Goal: Task Accomplishment & Management: Use online tool/utility

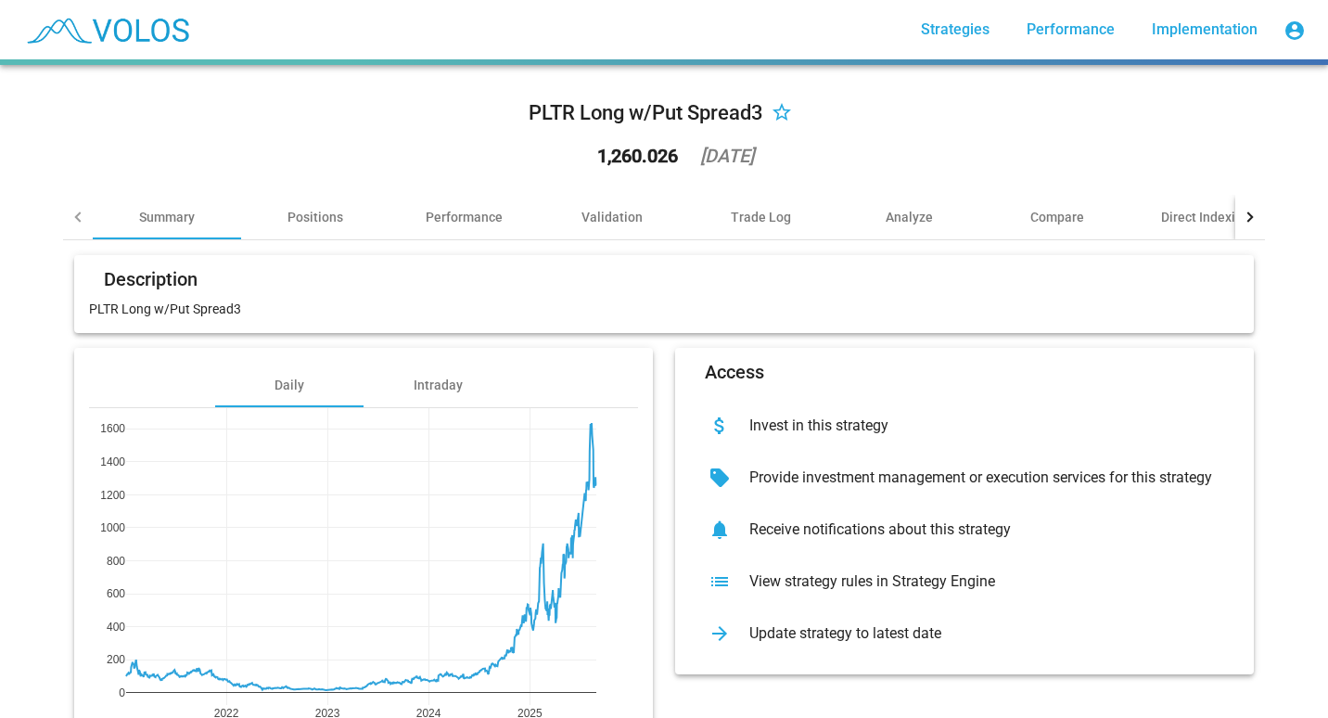
scroll to position [107, 0]
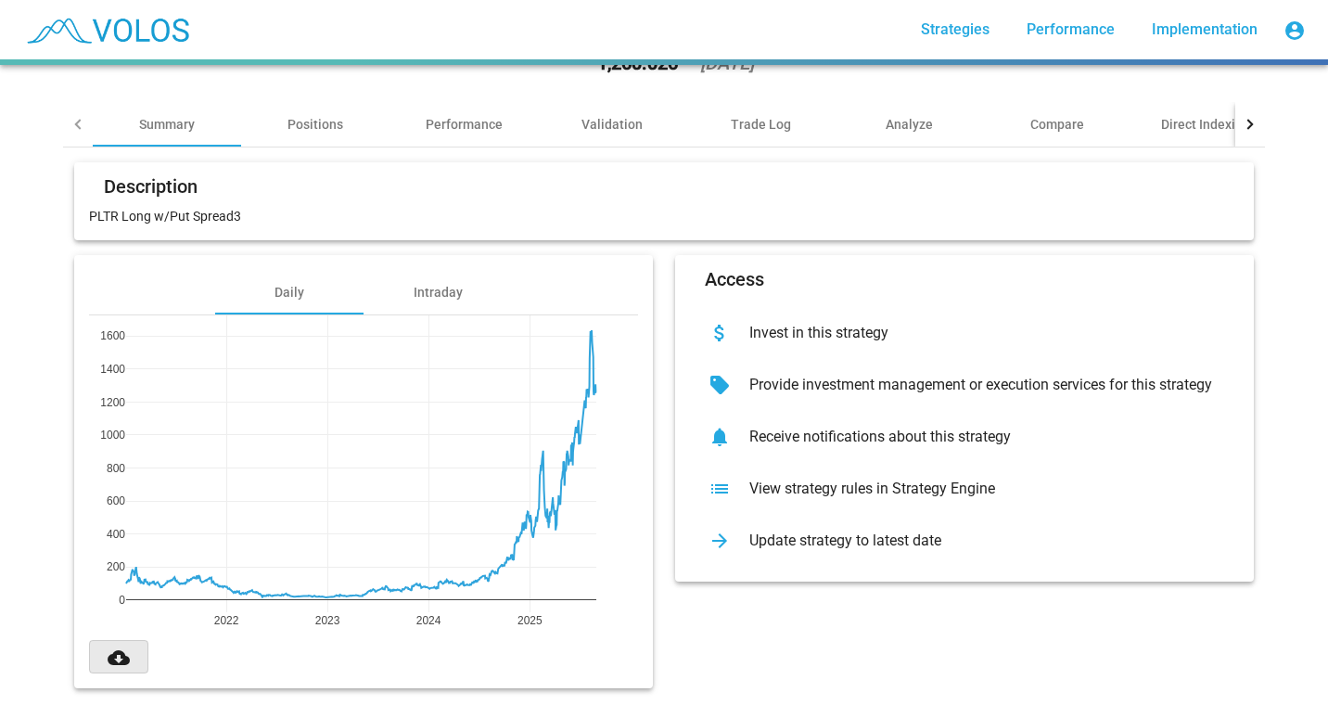
click at [108, 646] on mat-icon "cloud_download" at bounding box center [119, 657] width 22 height 22
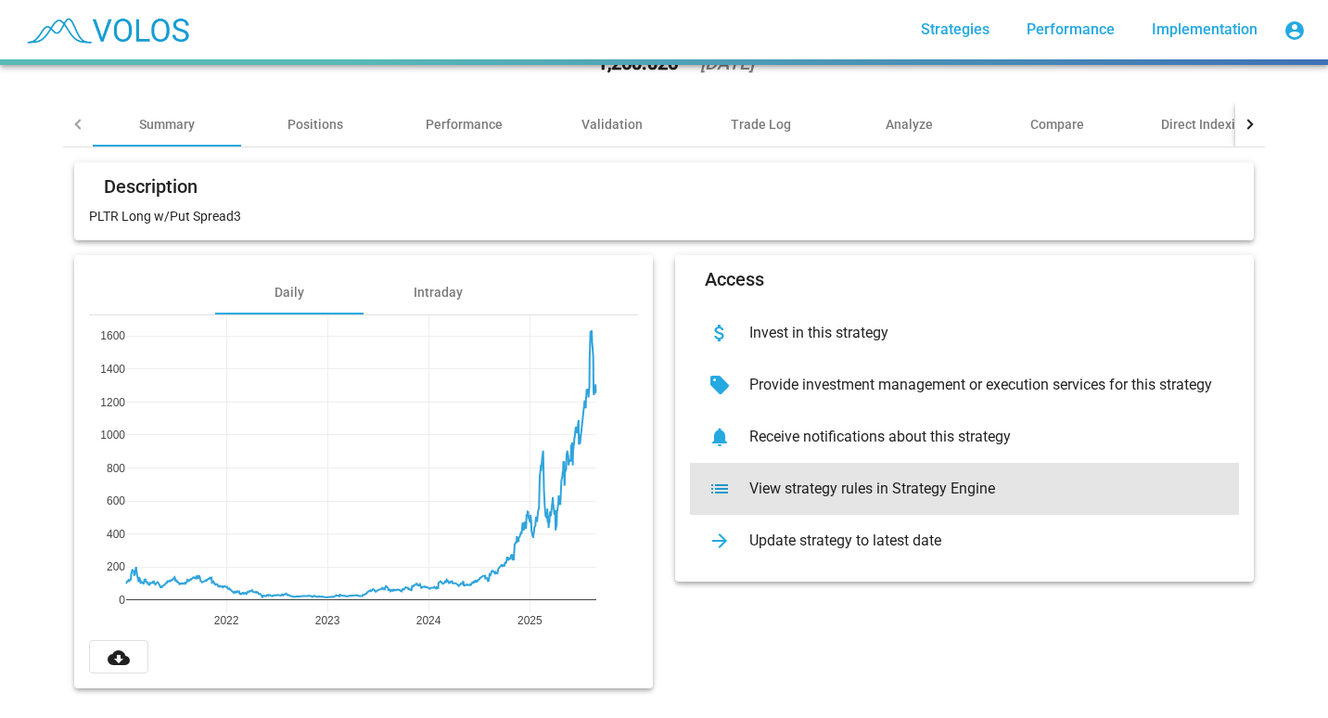
click at [753, 479] on div "View strategy rules in Strategy Engine" at bounding box center [979, 488] width 490 height 19
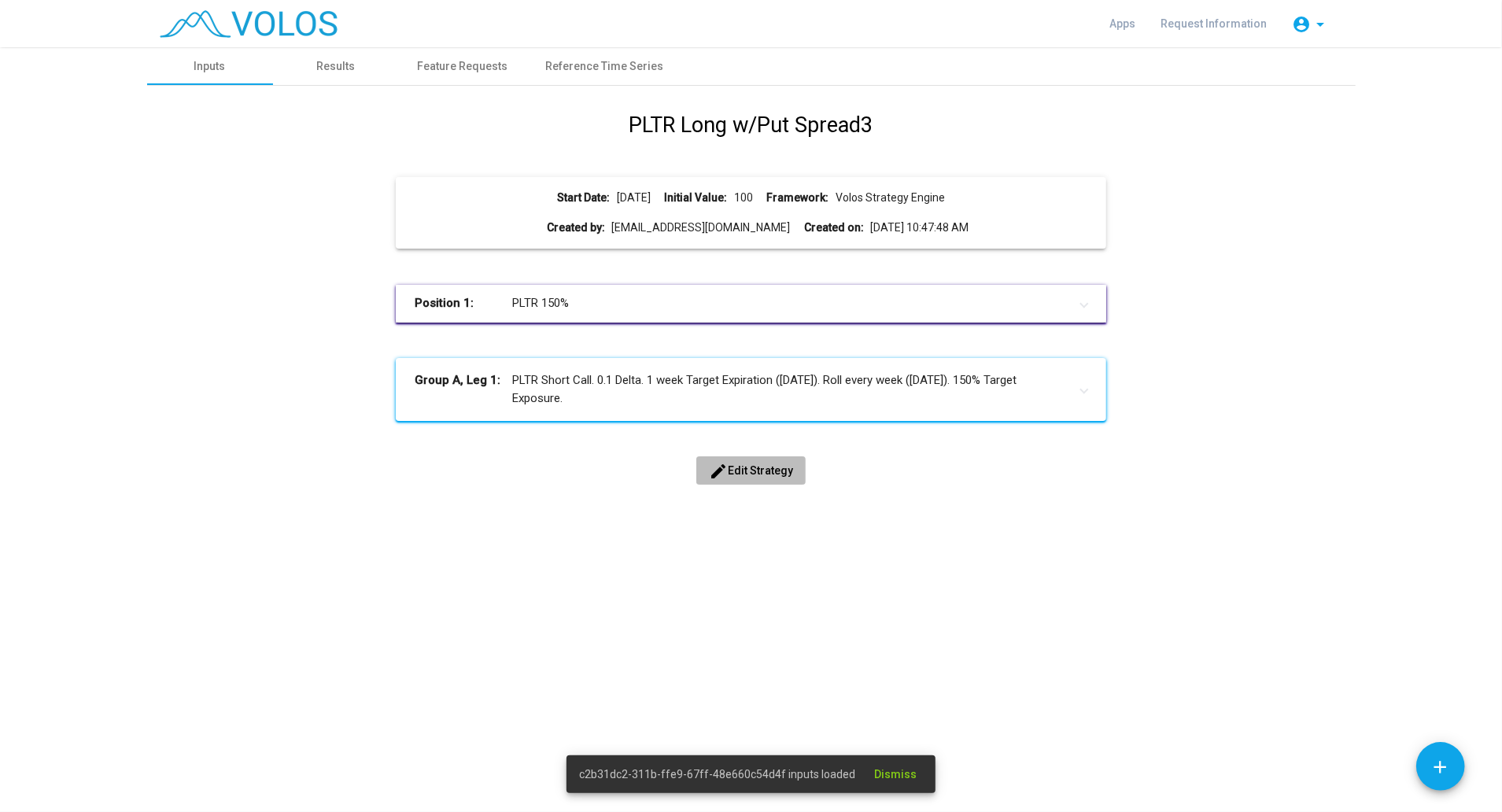
click at [741, 465] on span "edit Edit Strategy" at bounding box center [750, 470] width 84 height 13
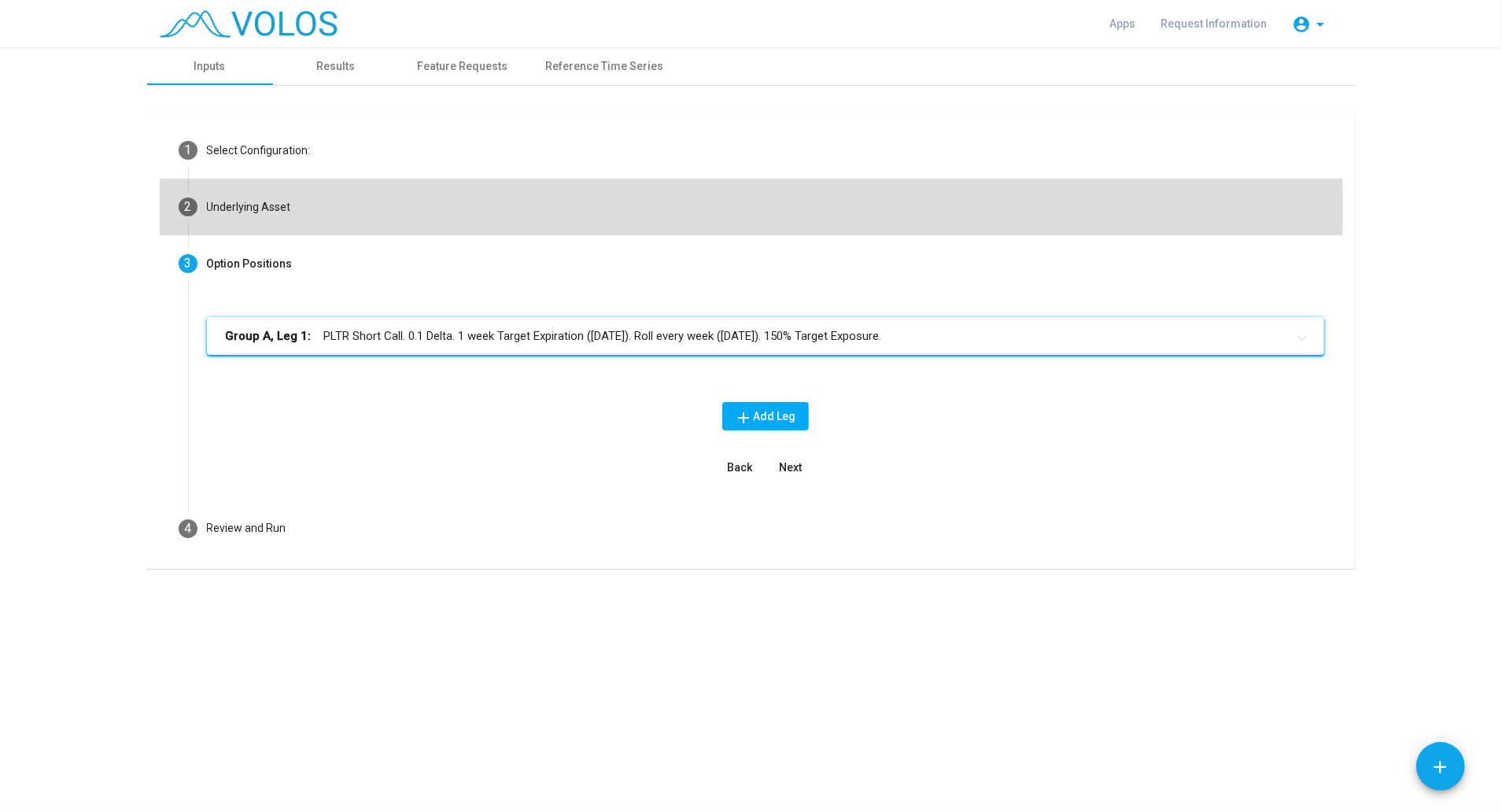
click at [234, 208] on div "Underlying Asset" at bounding box center [249, 207] width 84 height 16
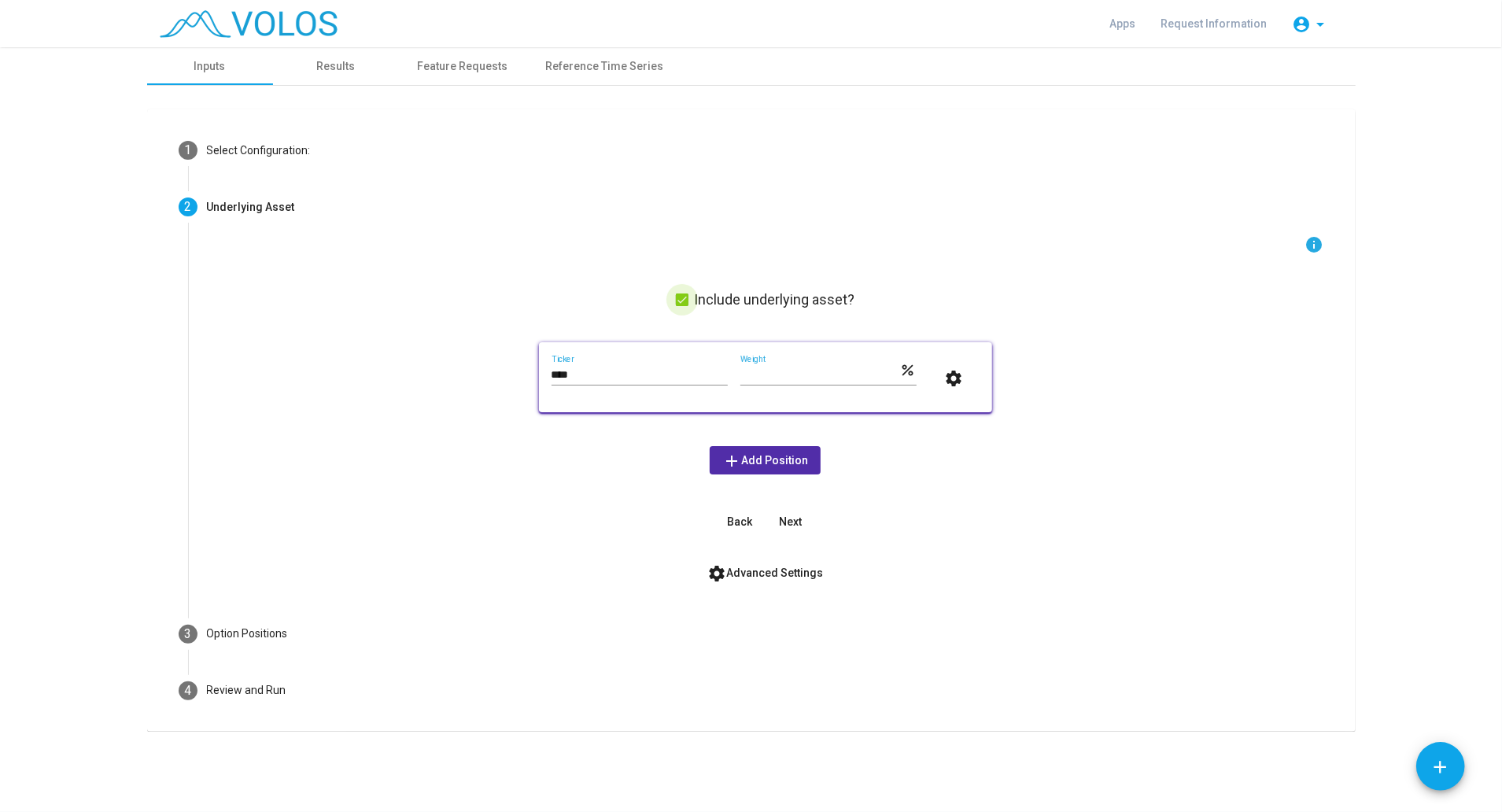
click at [686, 303] on span at bounding box center [681, 300] width 13 height 13
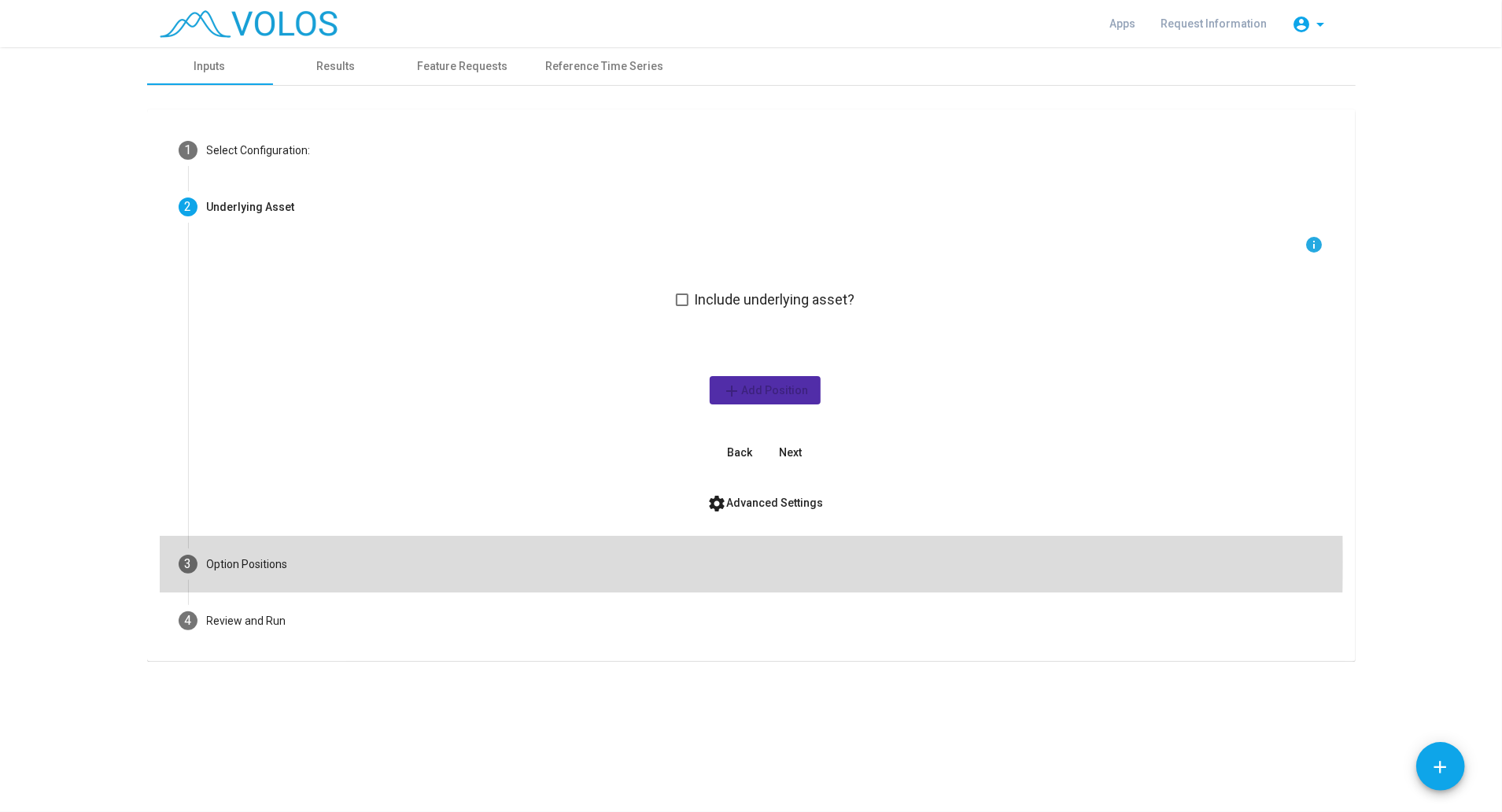
click at [241, 561] on div "Option Positions" at bounding box center [248, 564] width 81 height 16
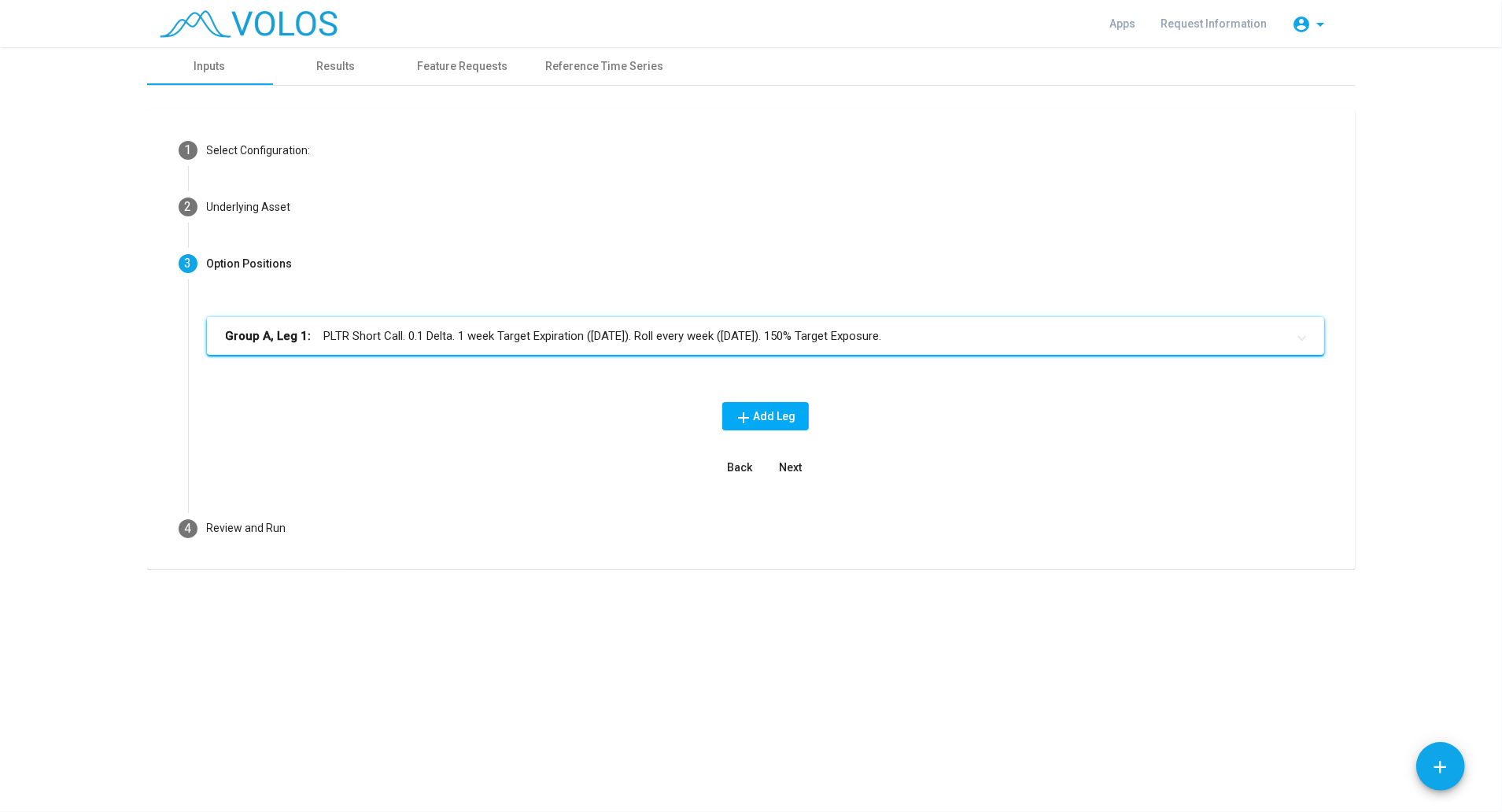
click at [593, 330] on mat-panel-title "Group A, Leg 1: PLTR Short Call. 0.1 Delta. 1 week Target Expiration (Friday). …" at bounding box center [756, 336] width 1061 height 18
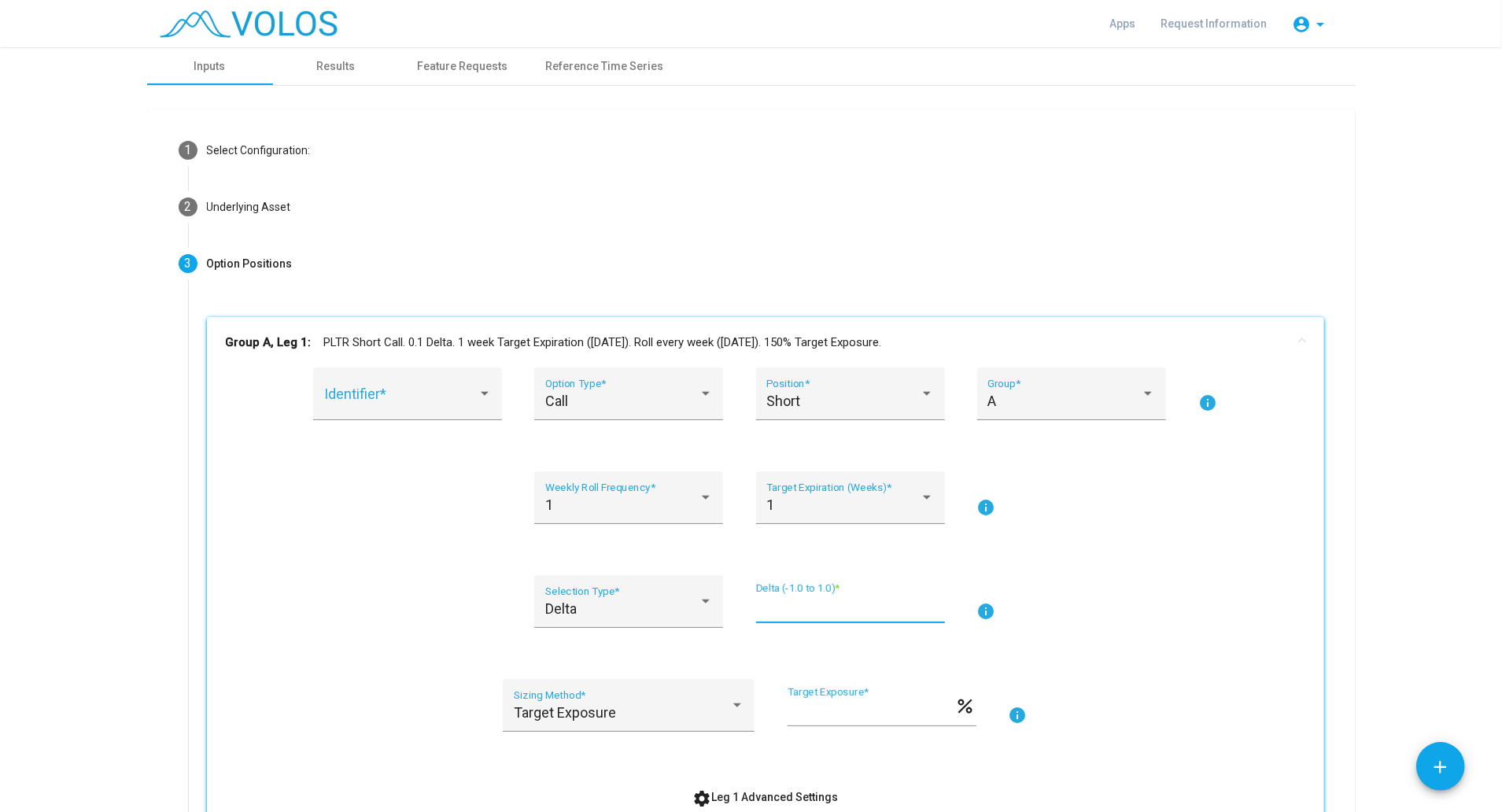
click at [768, 602] on input "***" at bounding box center [850, 608] width 189 height 16
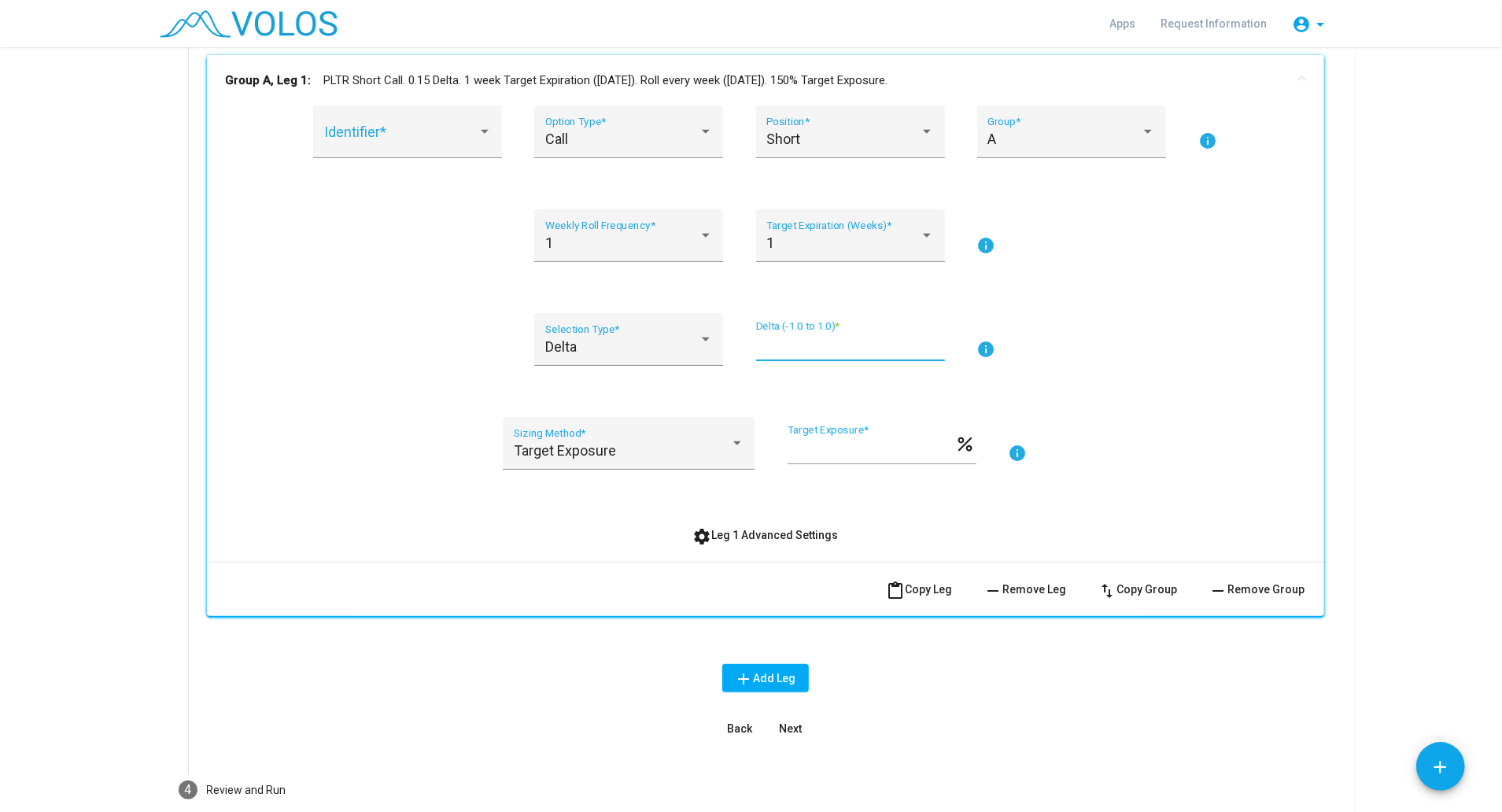
scroll to position [304, 0]
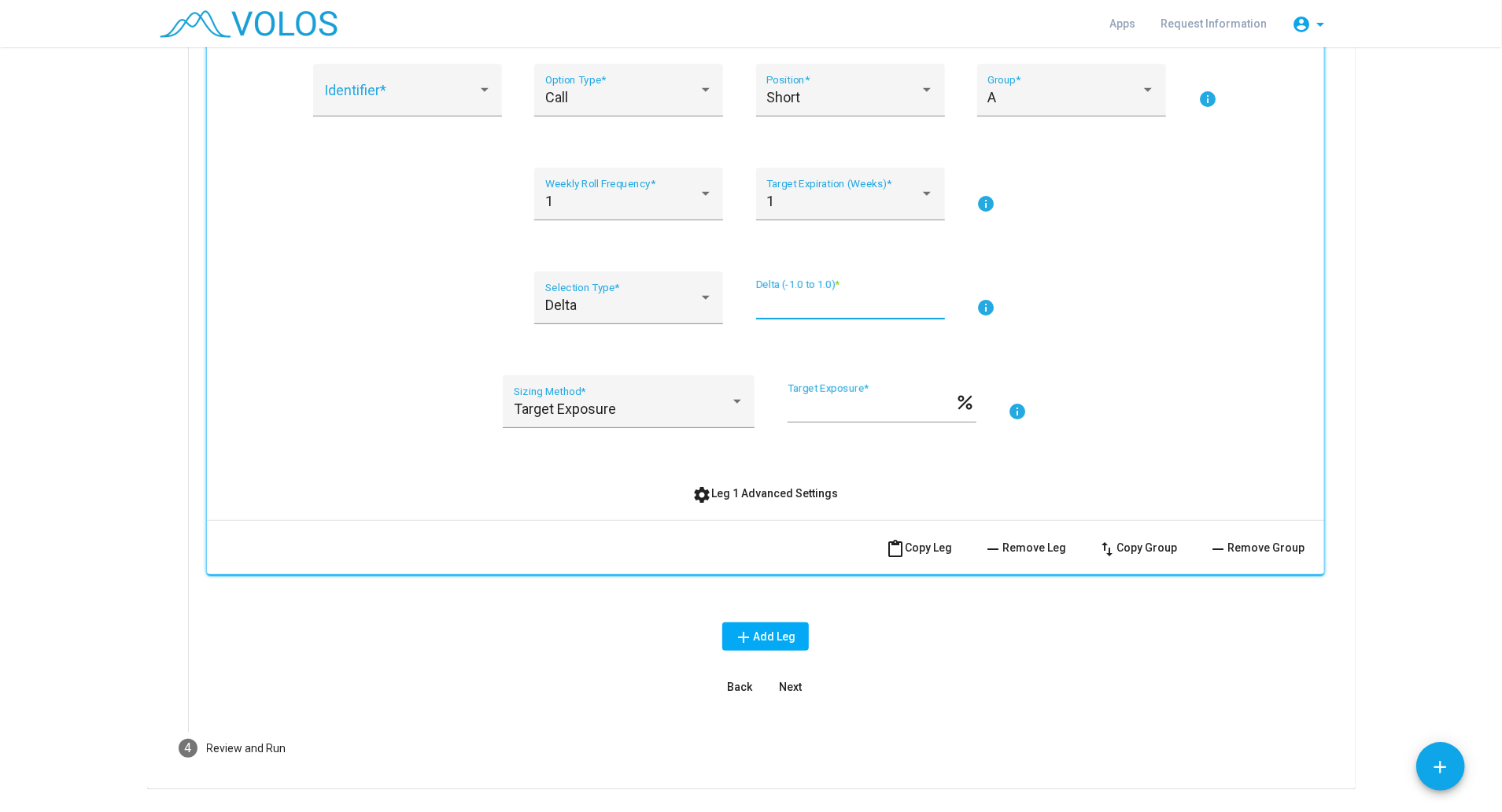
type input "****"
click at [815, 412] on input "***" at bounding box center [871, 408] width 167 height 16
type input "***"
click at [779, 690] on span "Next" at bounding box center [790, 686] width 23 height 13
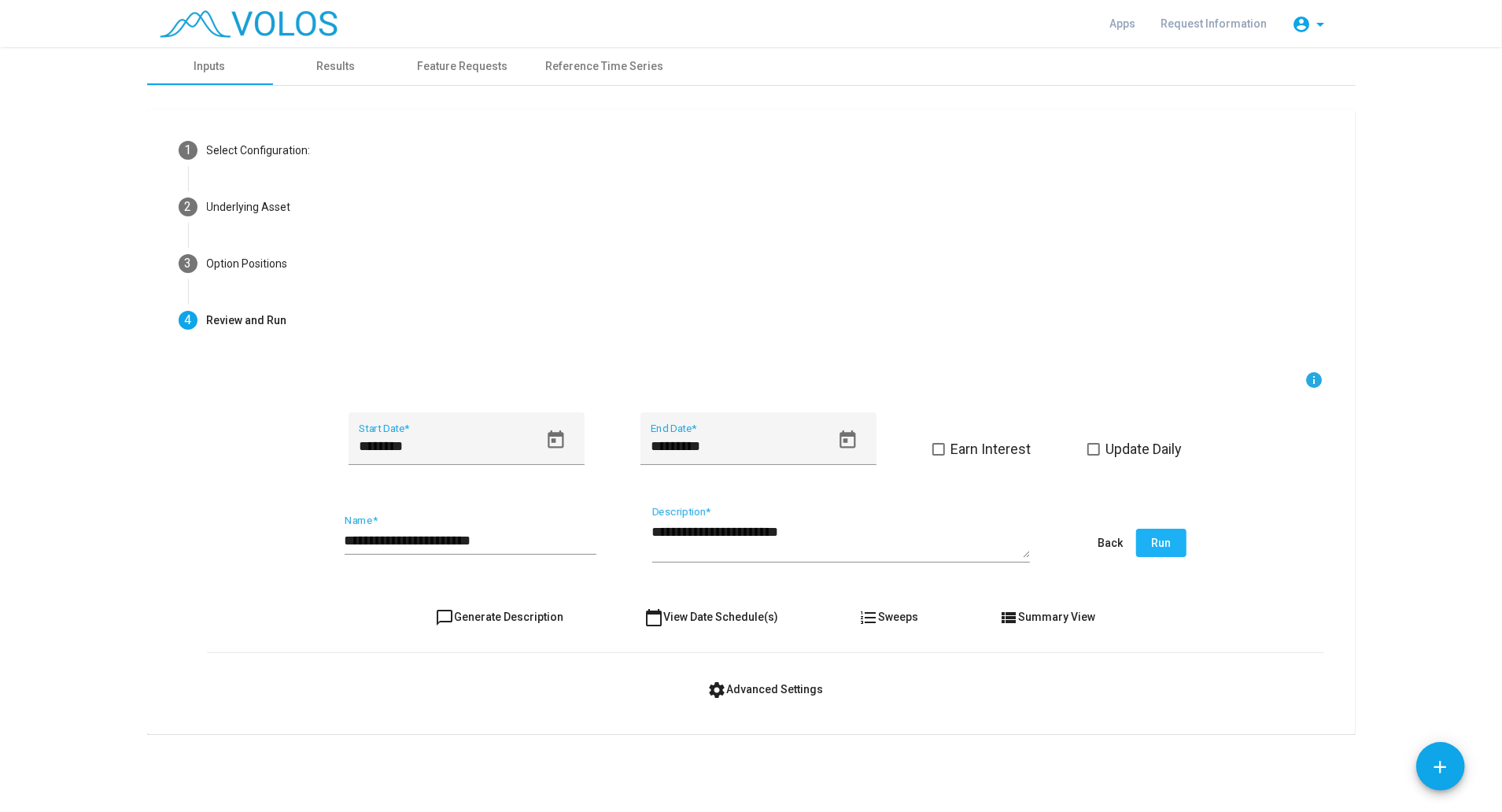
click at [1160, 544] on span "Run" at bounding box center [1160, 542] width 20 height 13
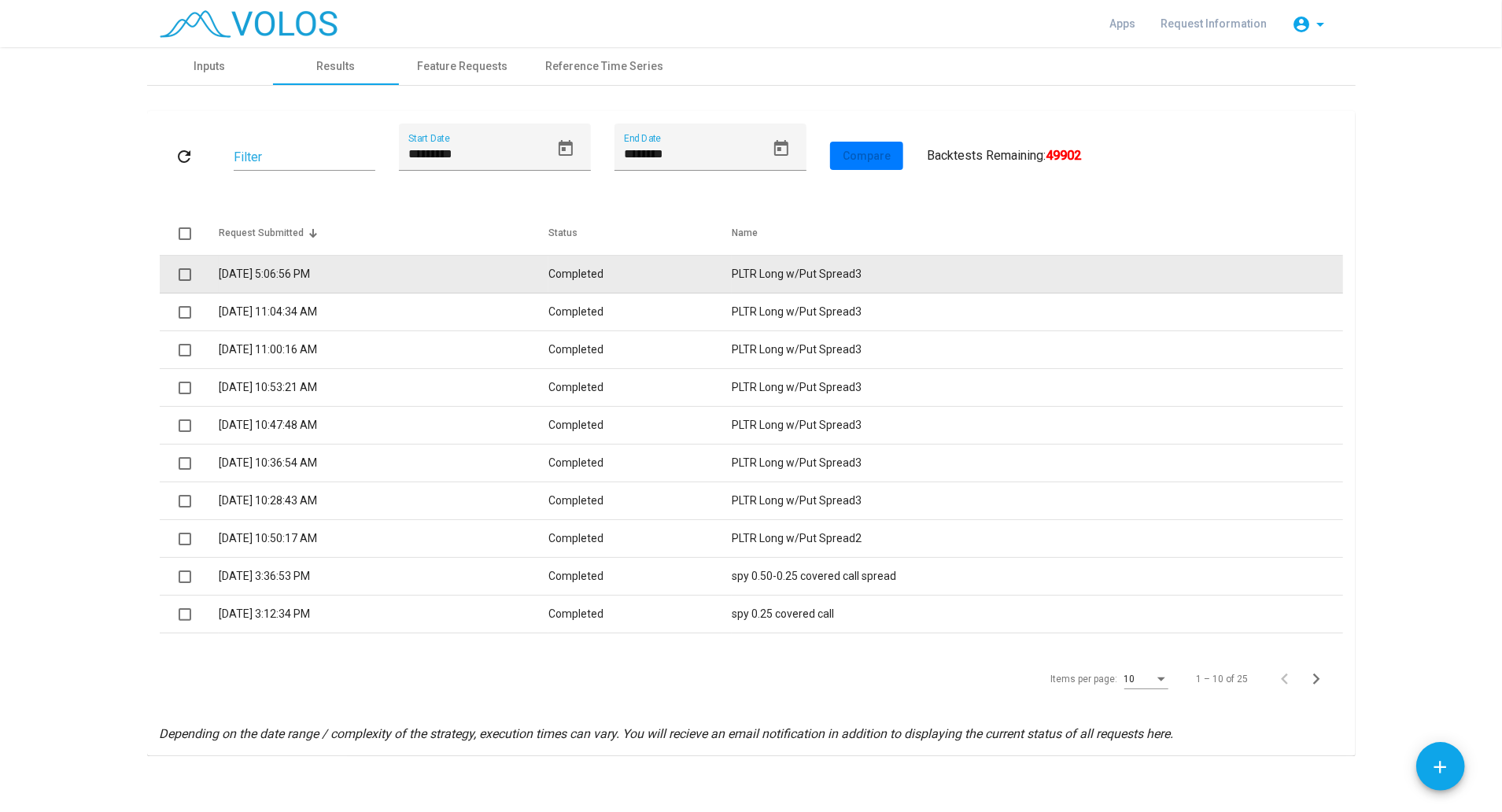
click at [549, 273] on td "9/1/2025 5:06:56 PM" at bounding box center [384, 274] width 330 height 38
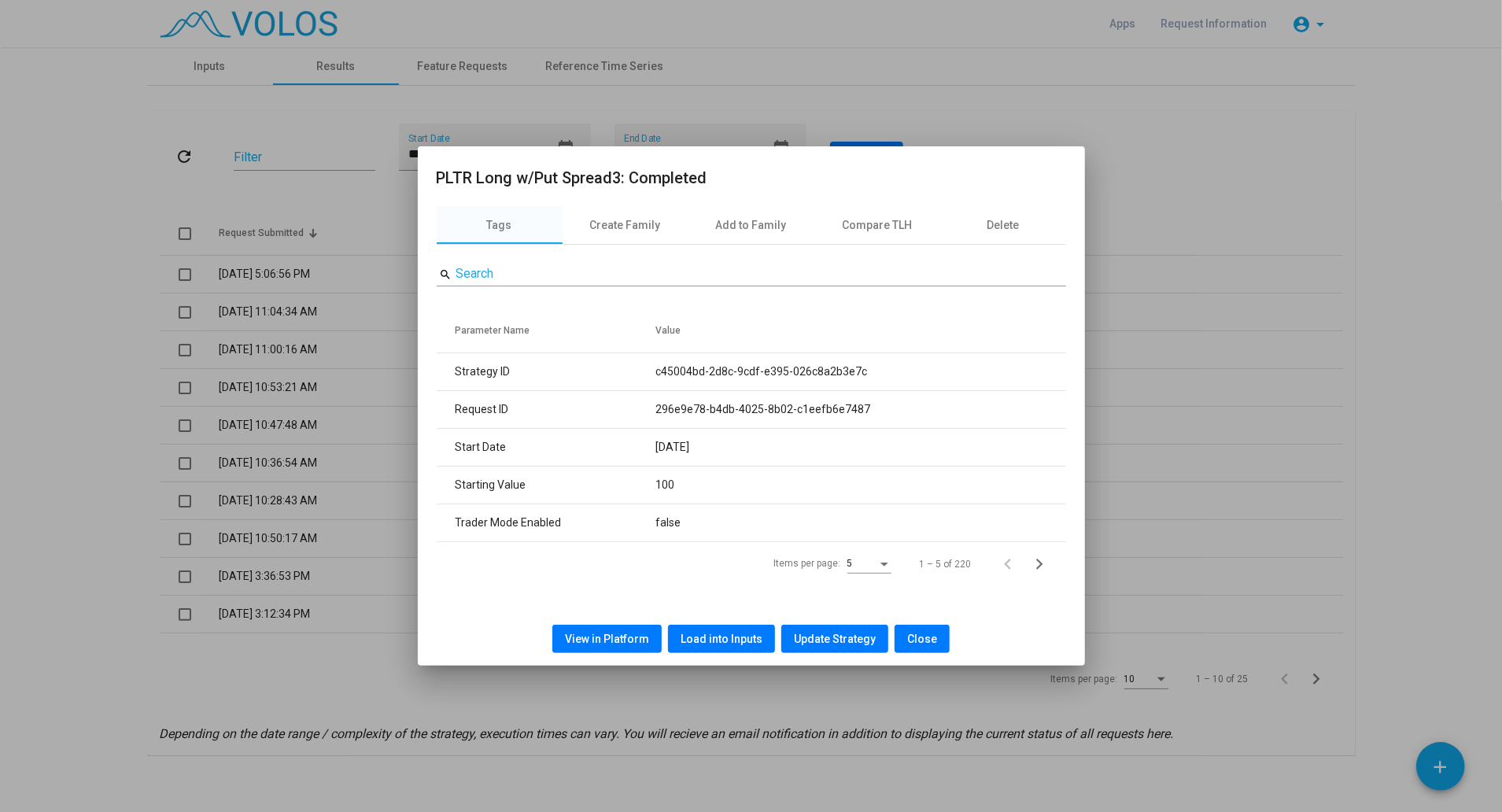
click at [617, 634] on span "View in Platform" at bounding box center [607, 638] width 84 height 13
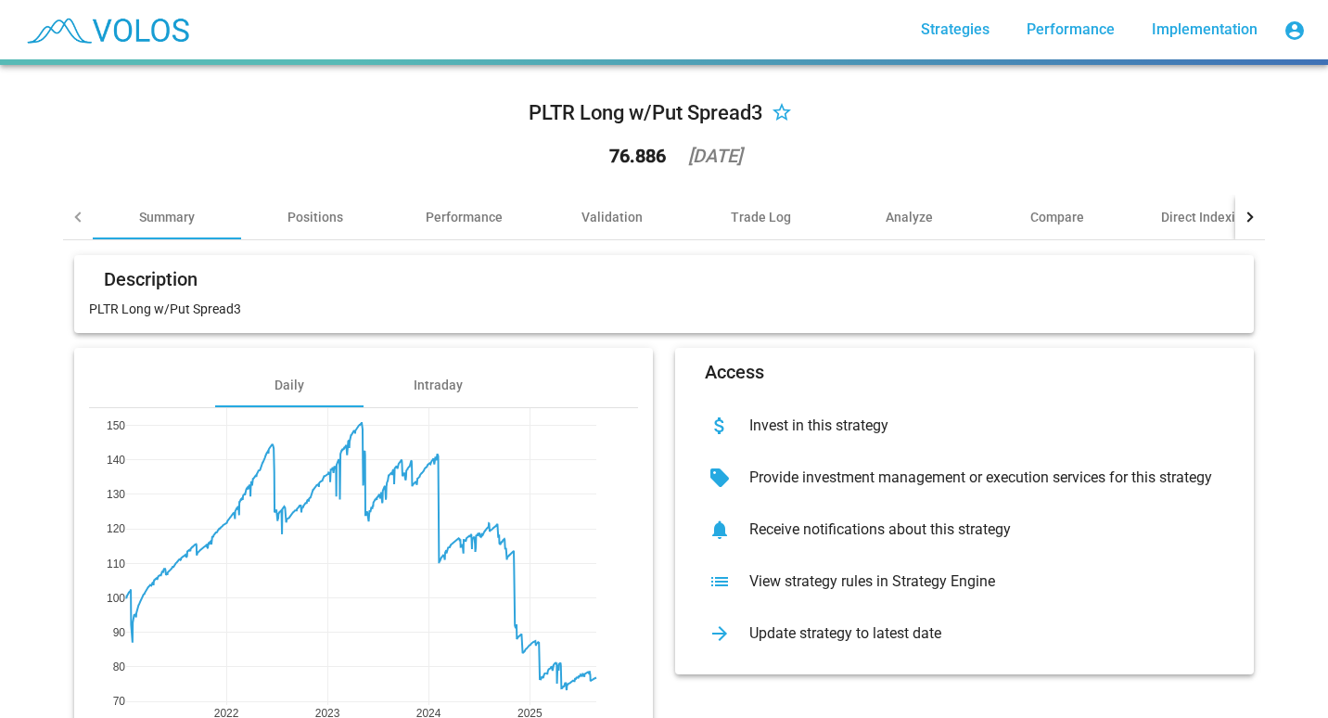
click at [15, 345] on div "PLTR Long w/Put Spread3 star_border 76.886 2025-08-29 Summary Positions Perform…" at bounding box center [664, 391] width 1328 height 653
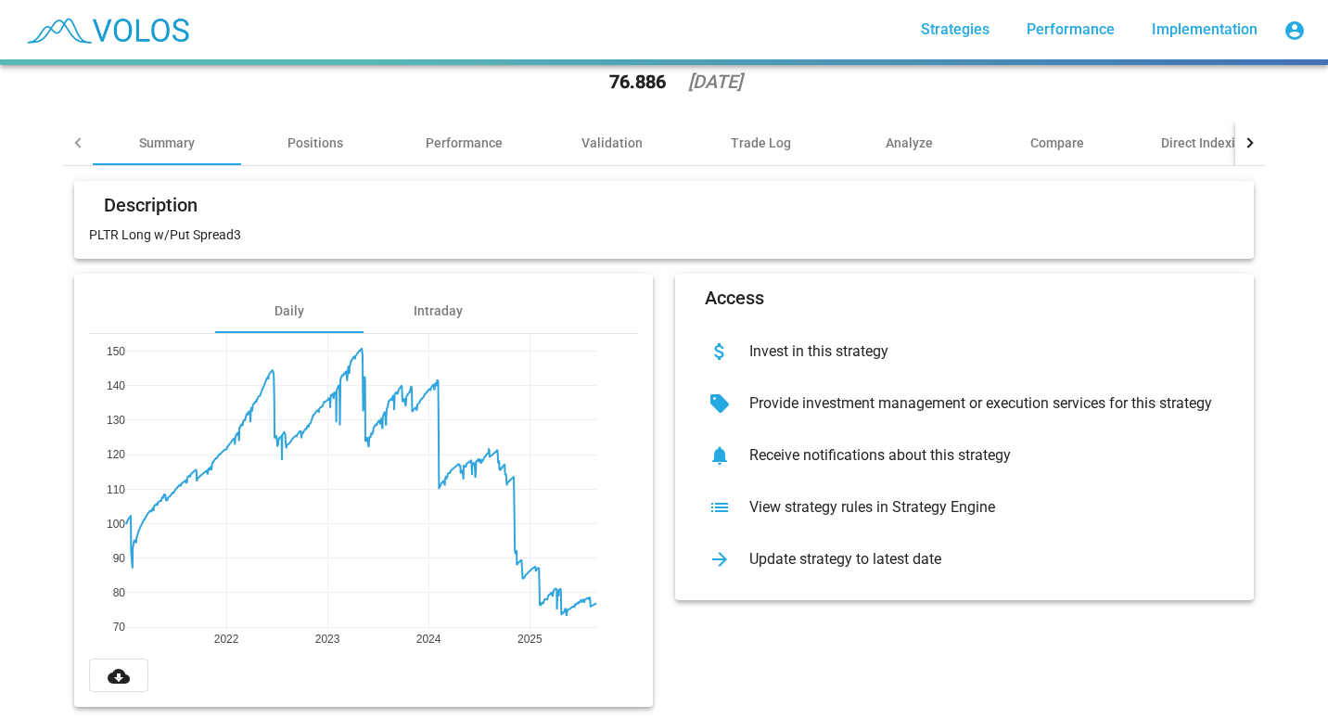
scroll to position [107, 0]
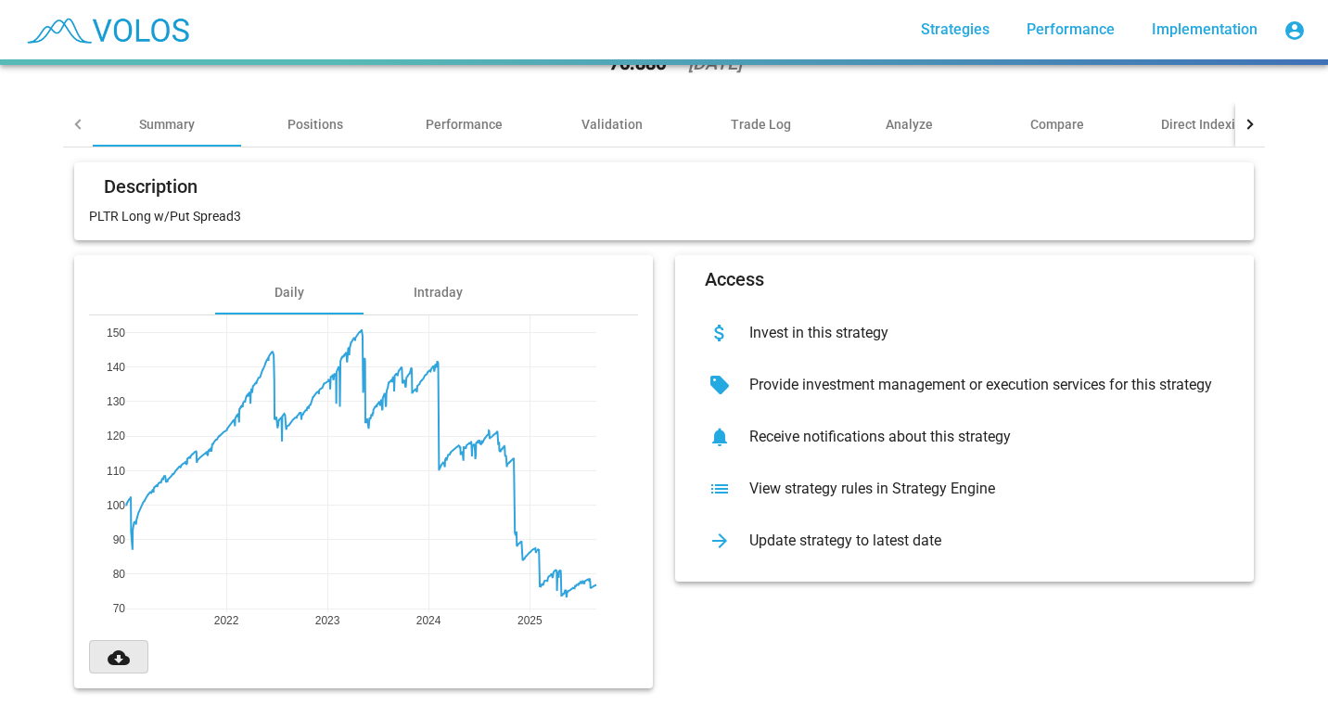
click at [117, 646] on mat-icon "cloud_download" at bounding box center [119, 657] width 22 height 22
click at [762, 590] on div "Access attach_money Invest in this strategy sell Provide investment management …" at bounding box center [964, 471] width 601 height 433
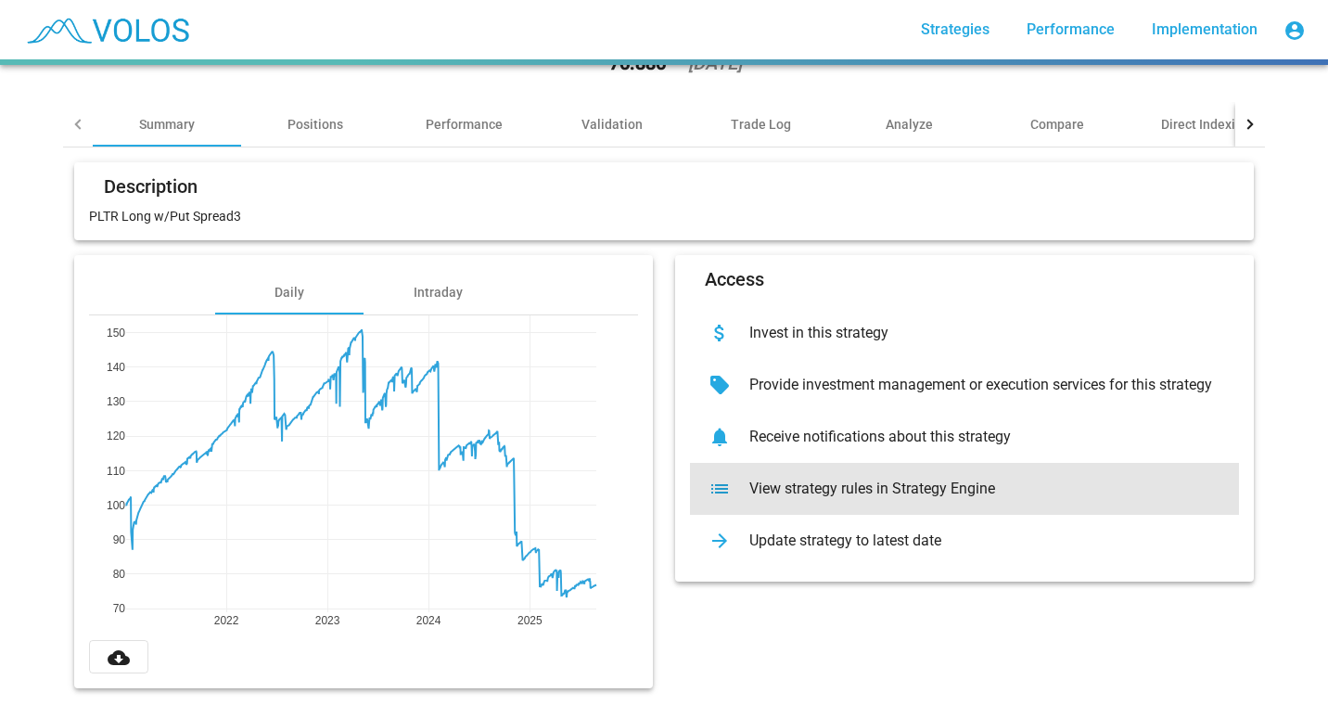
click at [765, 485] on div "list View strategy rules in Strategy Engine" at bounding box center [964, 489] width 549 height 52
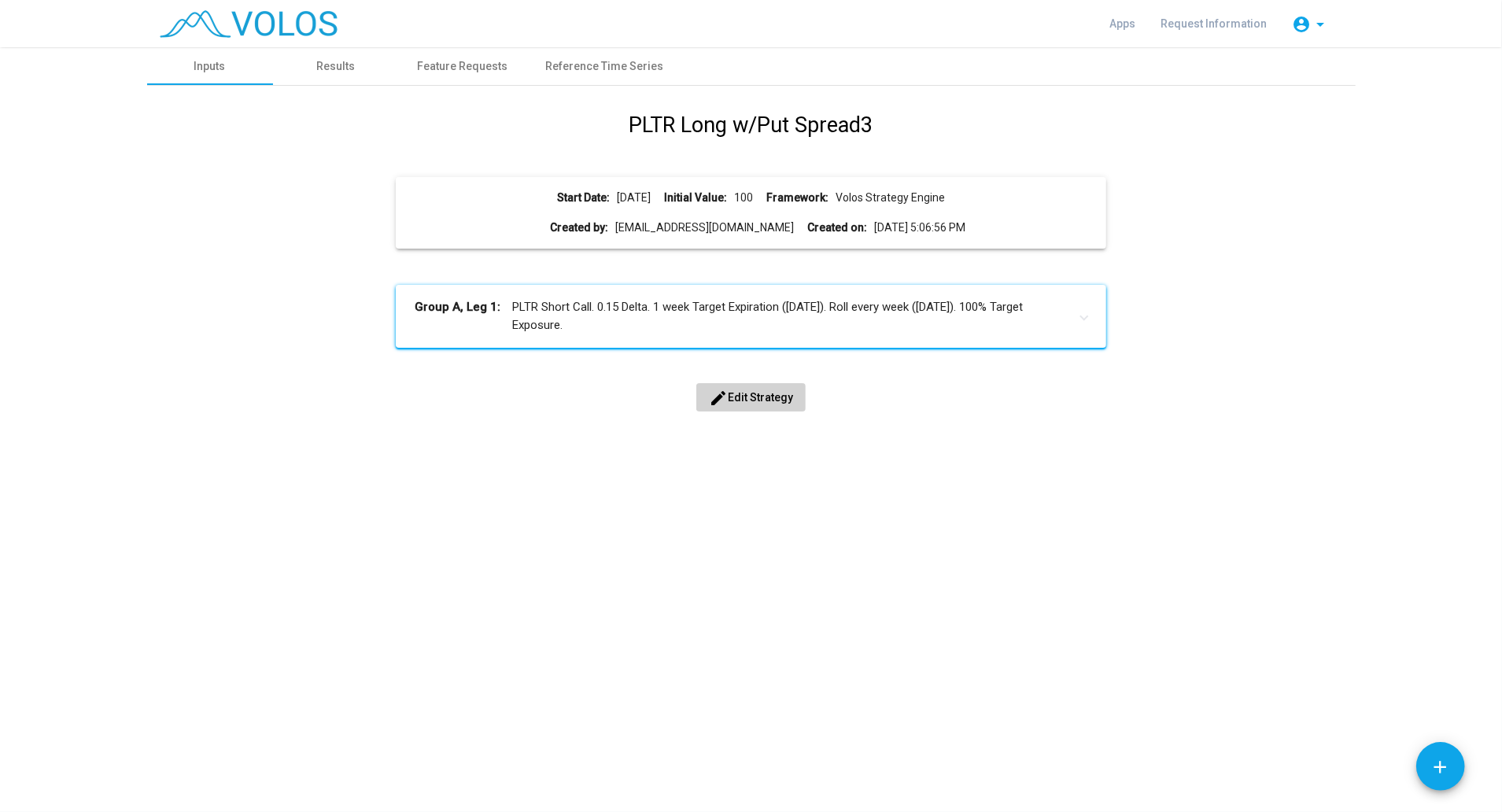
click at [740, 391] on span "edit Edit Strategy" at bounding box center [750, 397] width 84 height 13
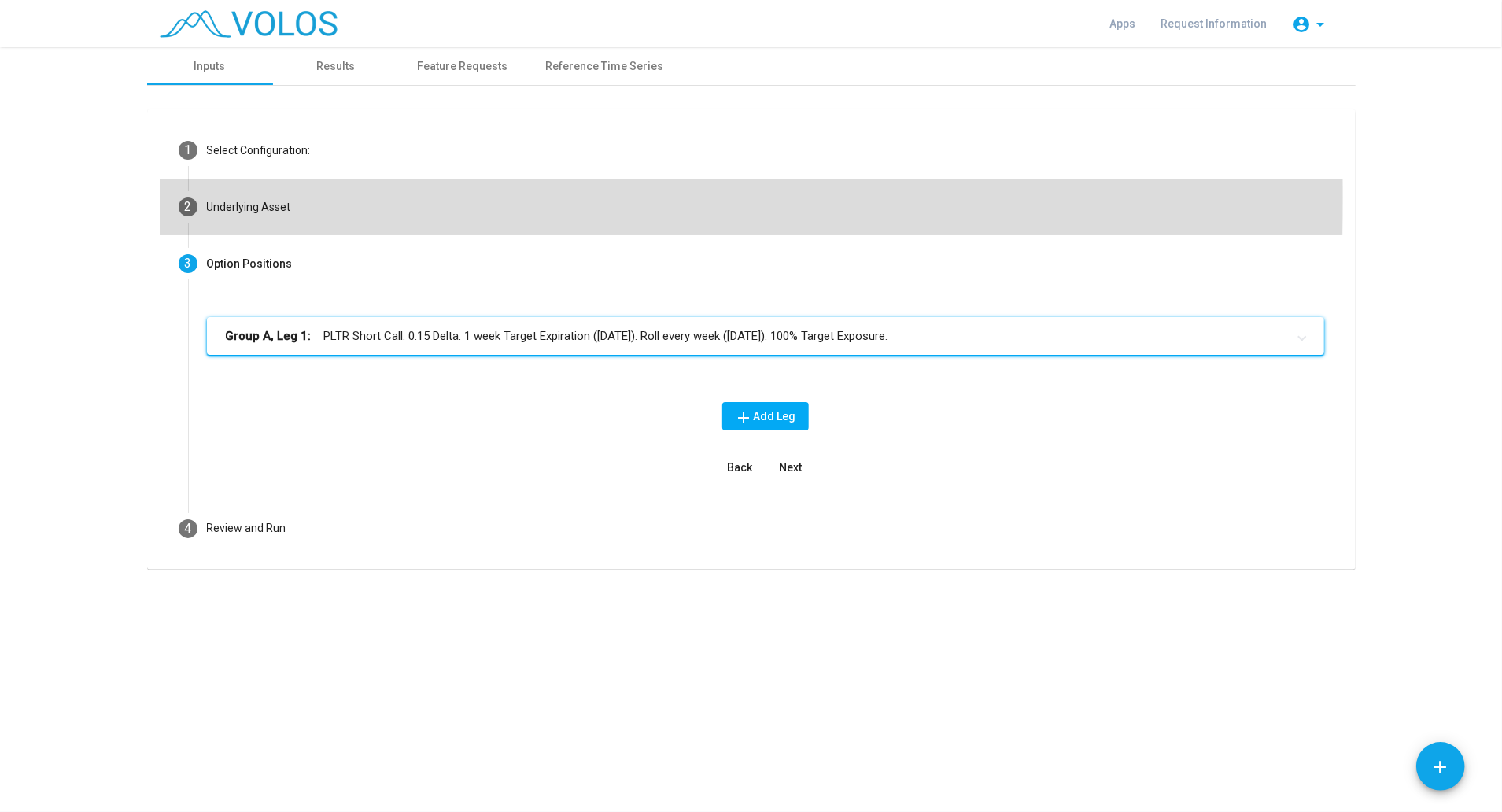
click at [231, 197] on mat-step-header "2 Underlying Asset" at bounding box center [751, 206] width 1183 height 57
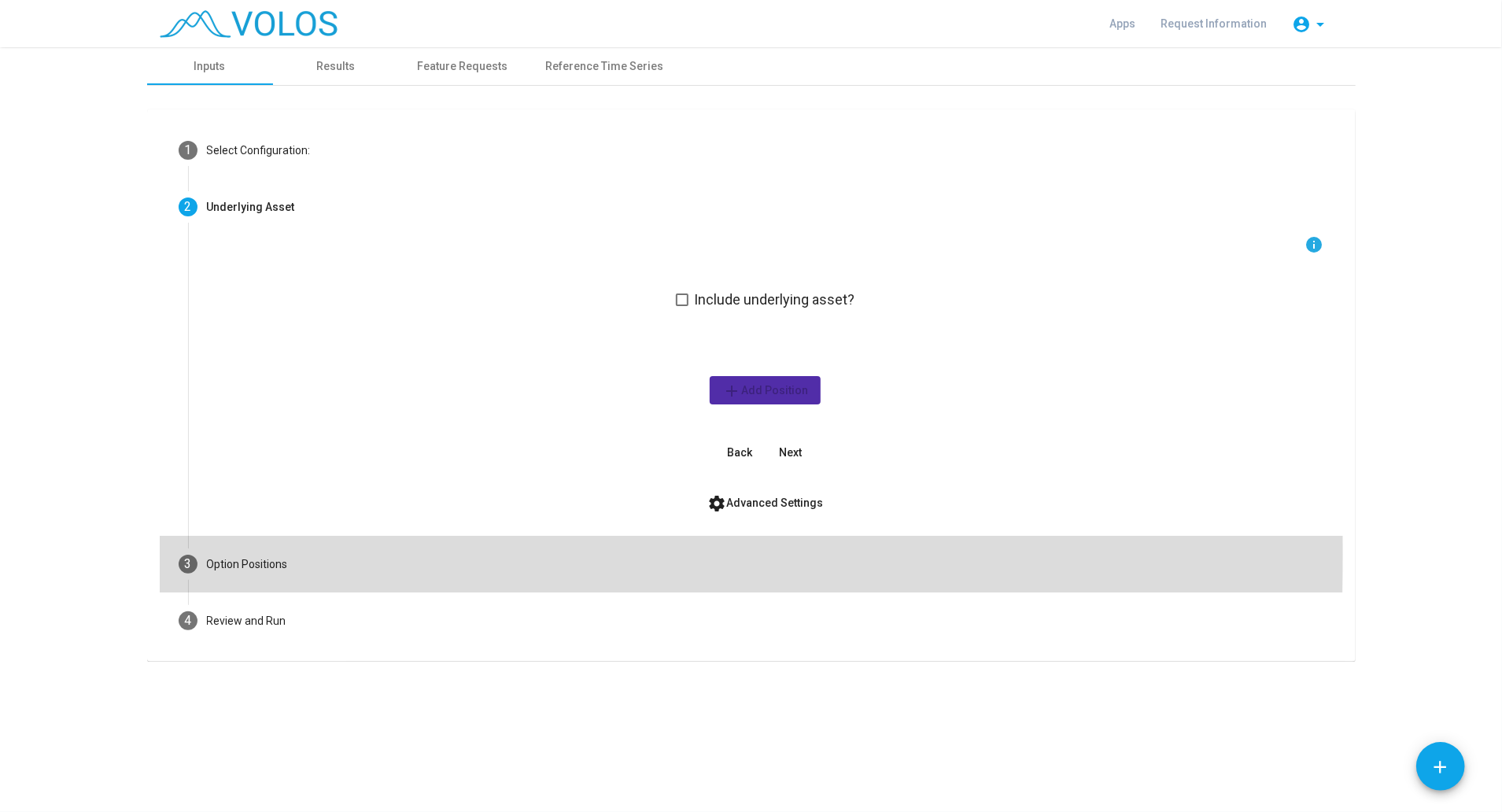
click at [221, 554] on mat-step-header "3 Option Positions" at bounding box center [751, 563] width 1183 height 57
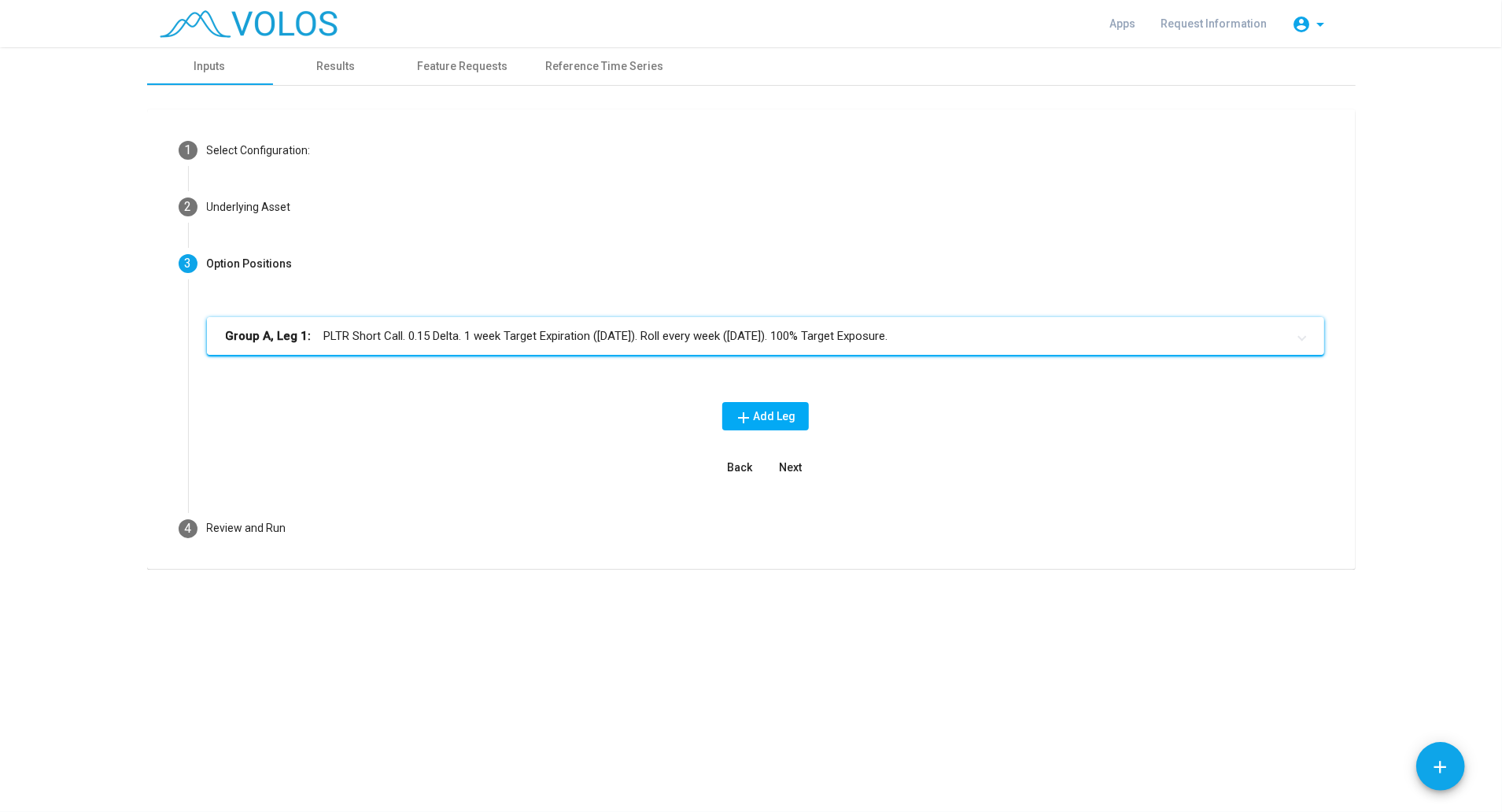
click at [668, 348] on mat-expansion-panel-header "Group A, Leg 1: PLTR Short Call. 0.15 Delta. 1 week Target Expiration ([DATE]).…" at bounding box center [765, 336] width 1118 height 38
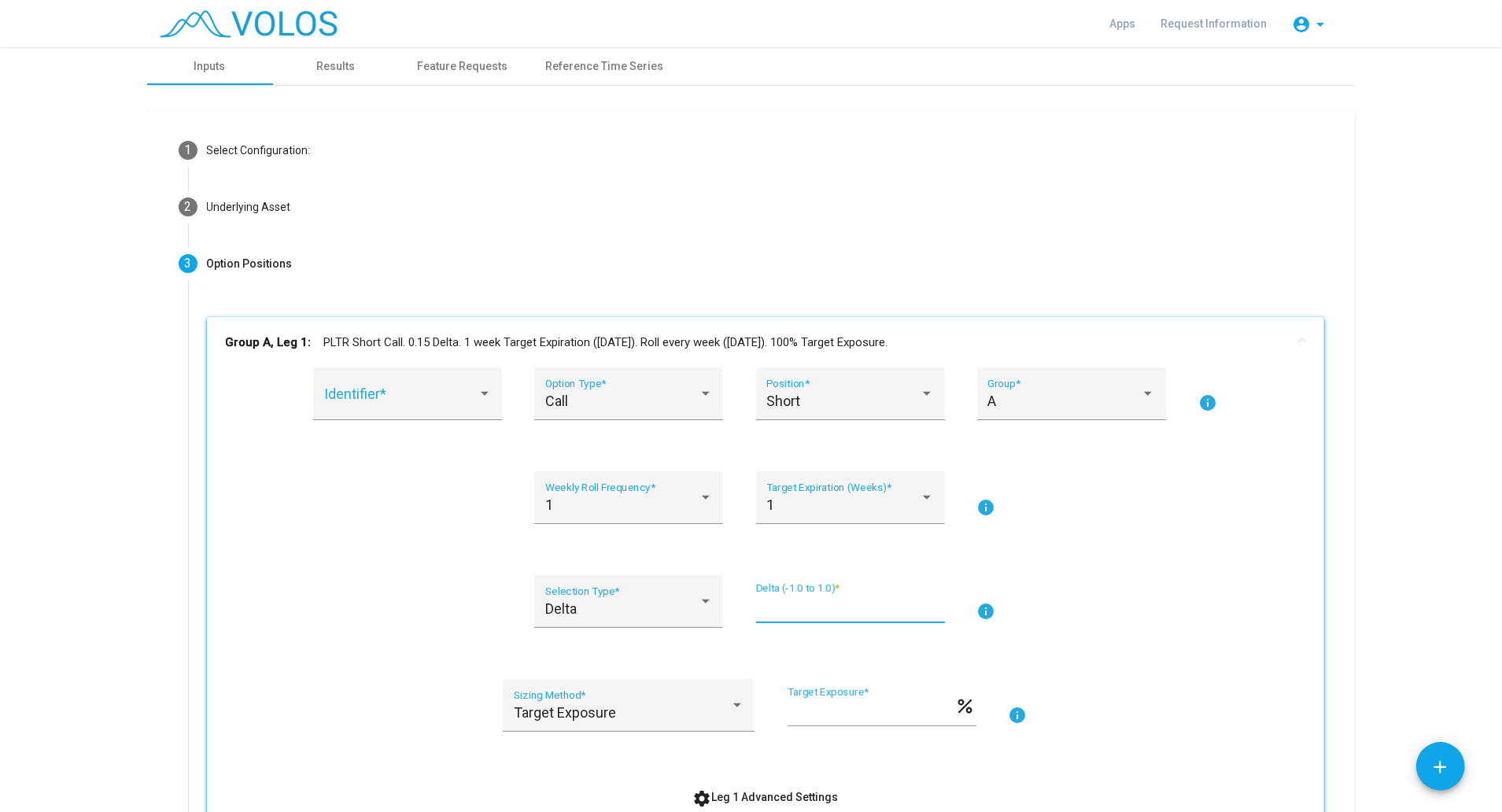
click at [788, 601] on input "****" at bounding box center [850, 608] width 189 height 16
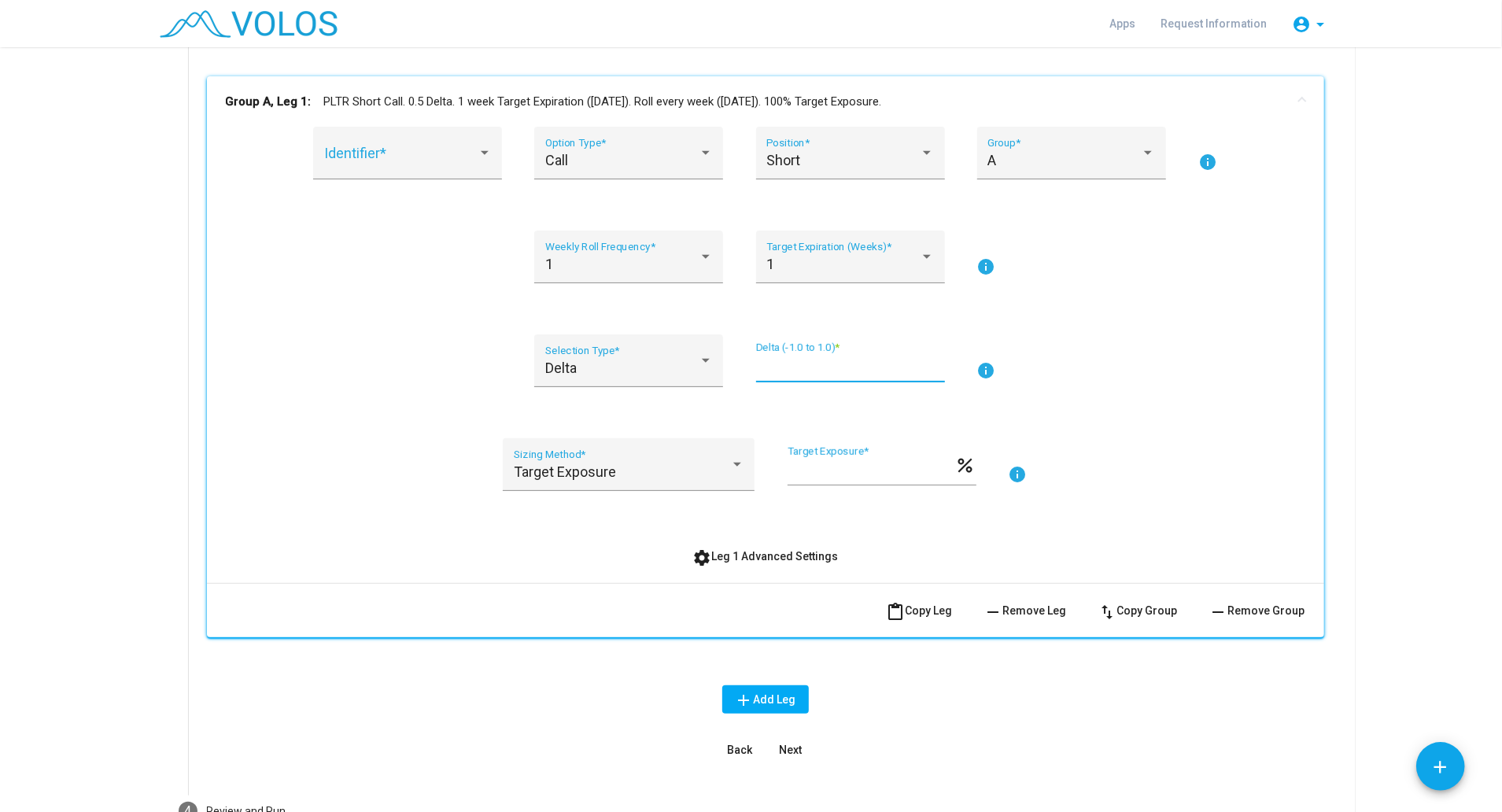
scroll to position [286, 0]
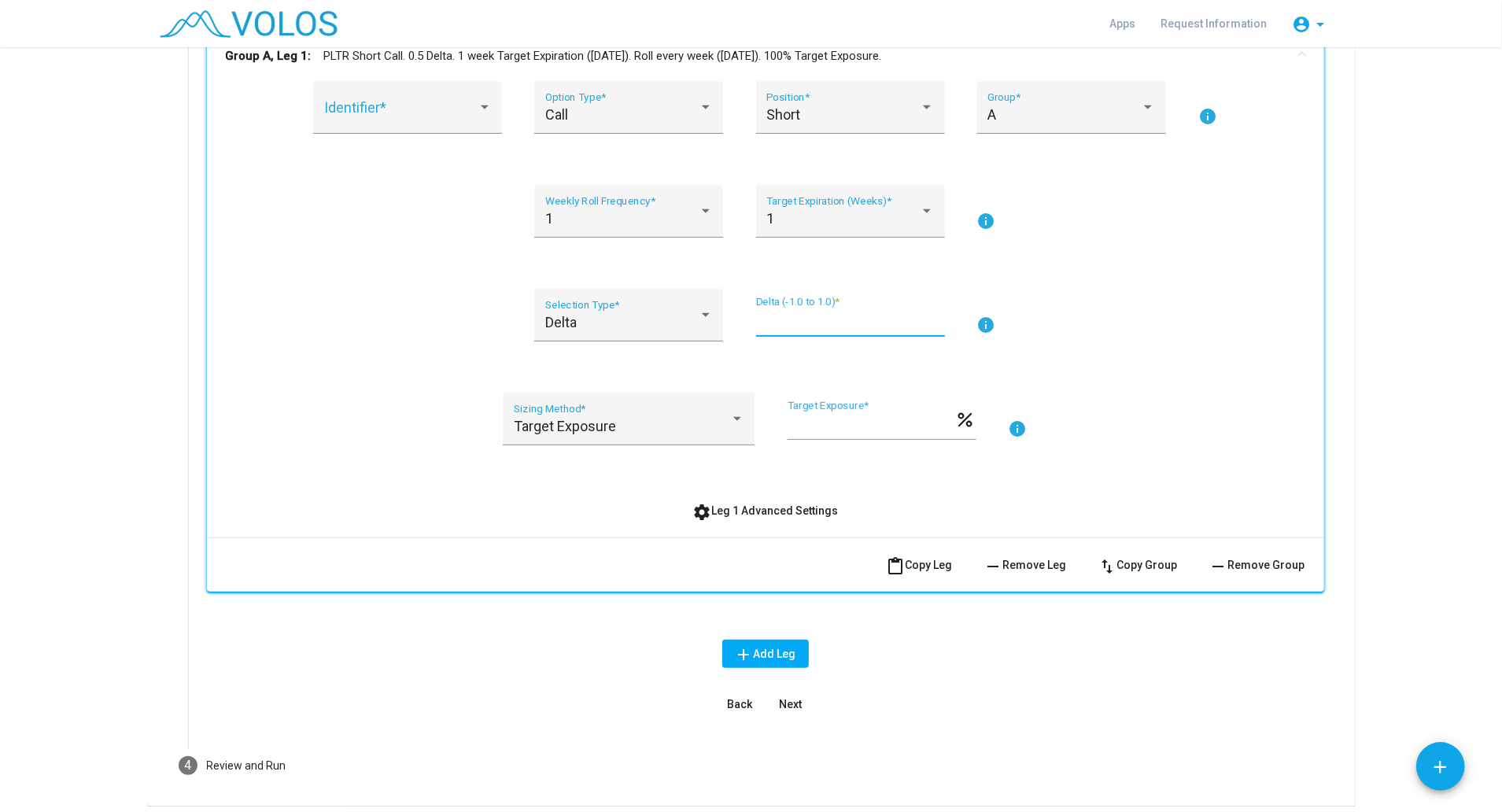
type input "****"
click at [779, 703] on span "Next" at bounding box center [790, 703] width 23 height 13
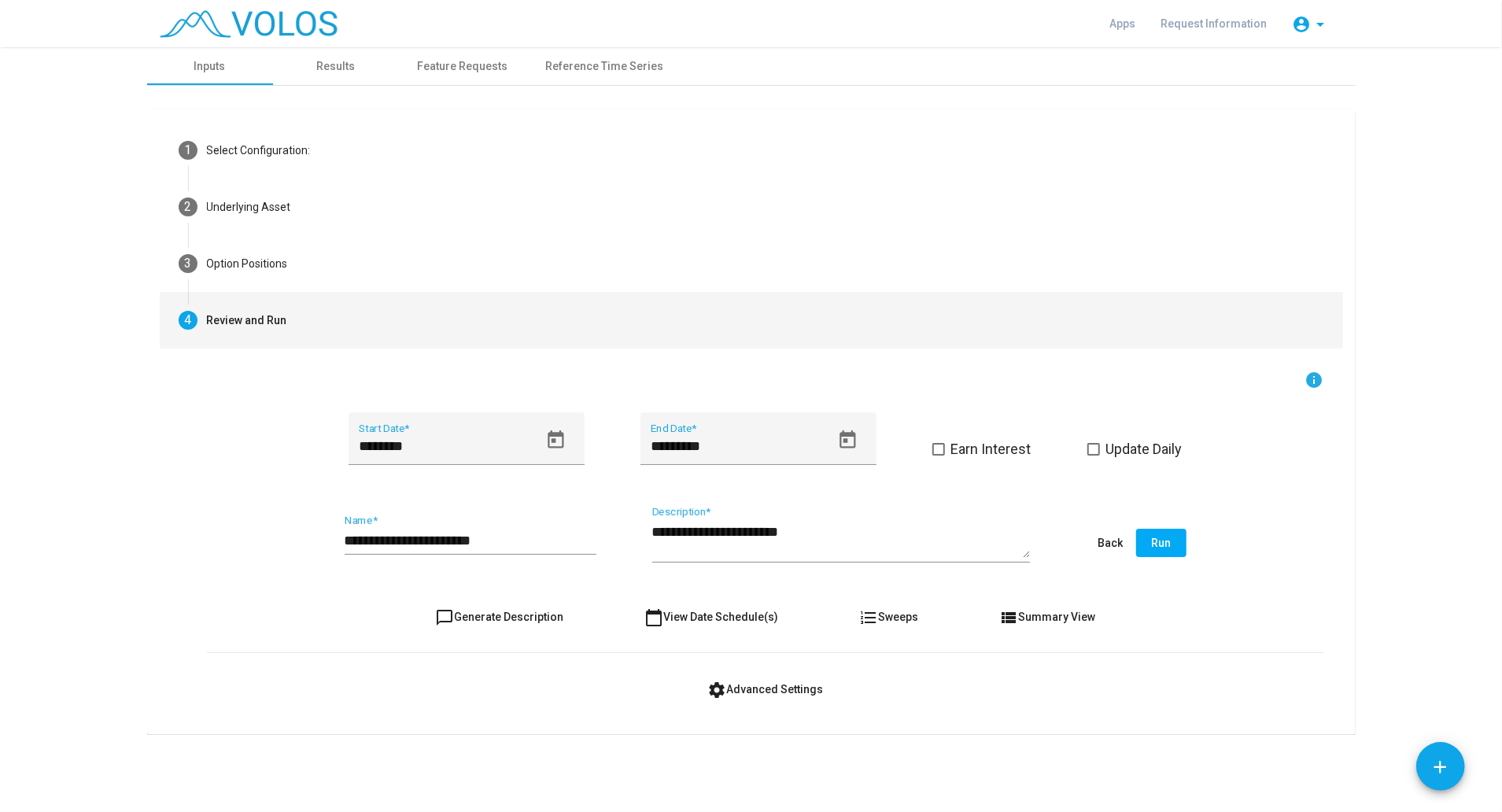
scroll to position [0, 0]
click at [1164, 536] on span "Run" at bounding box center [1160, 542] width 20 height 13
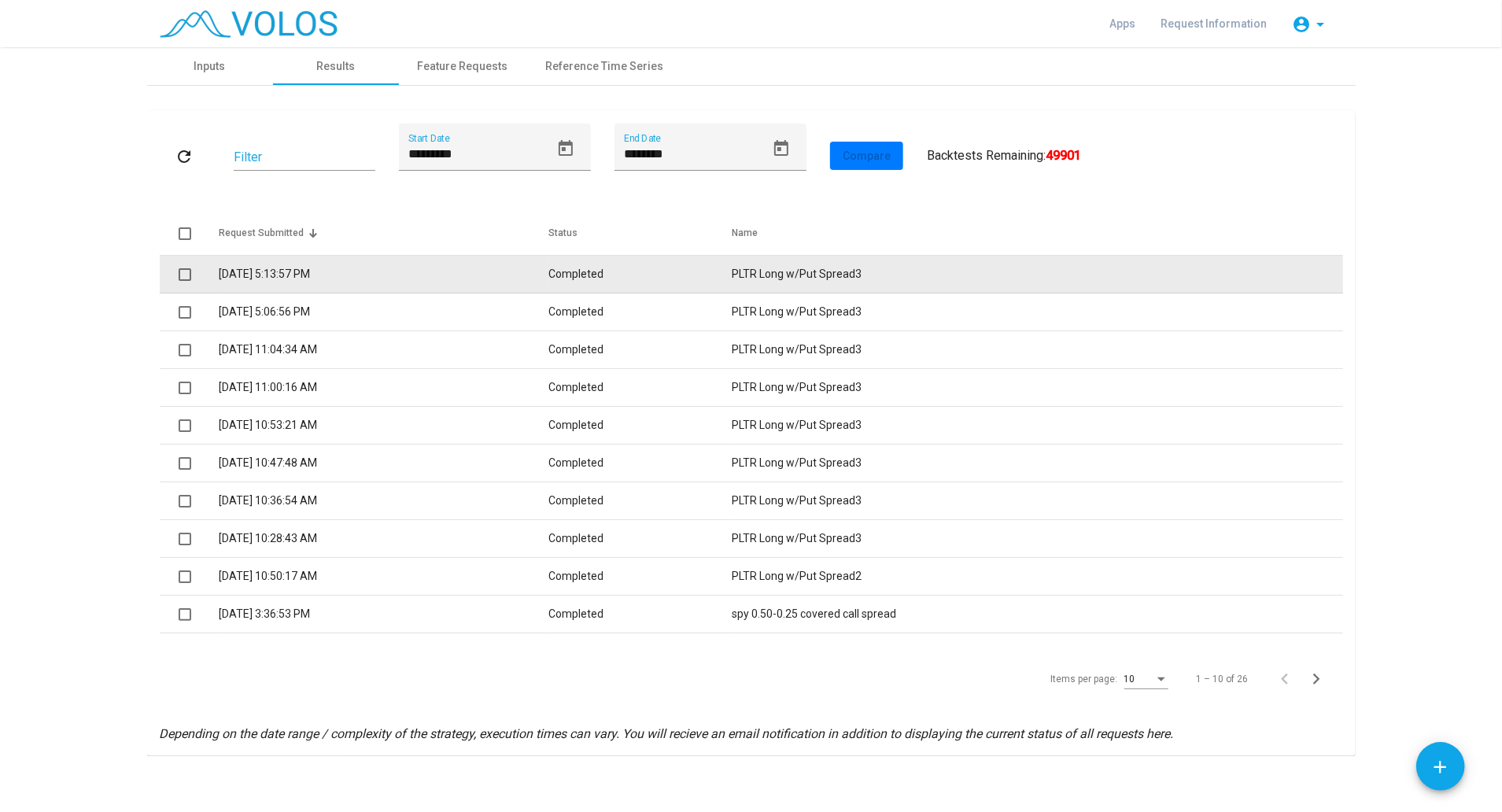
click at [308, 271] on td "9/1/2025 5:13:57 PM" at bounding box center [384, 274] width 330 height 38
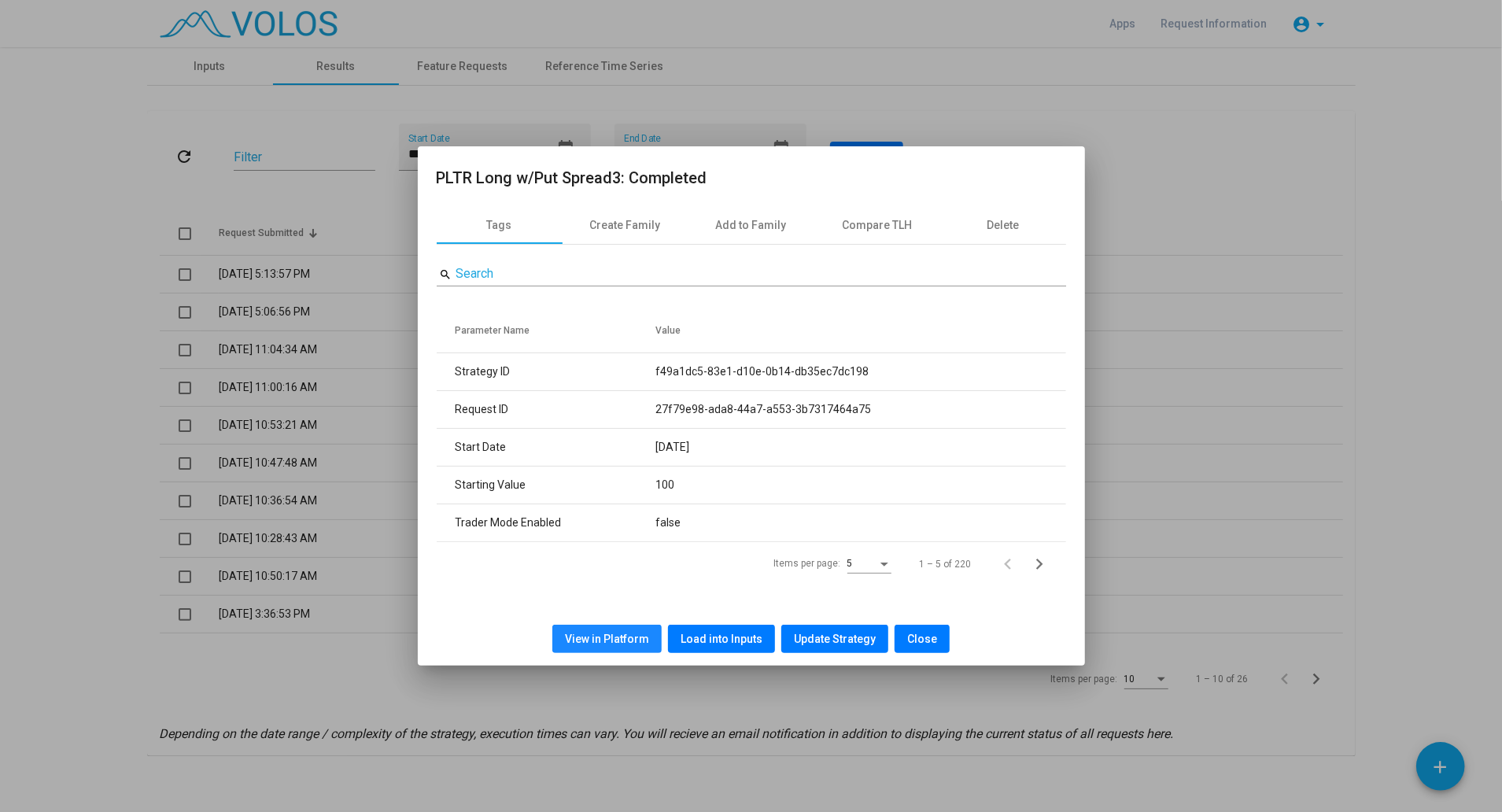
click at [632, 632] on span "View in Platform" at bounding box center [607, 638] width 84 height 13
click at [921, 630] on button "Close" at bounding box center [922, 638] width 55 height 28
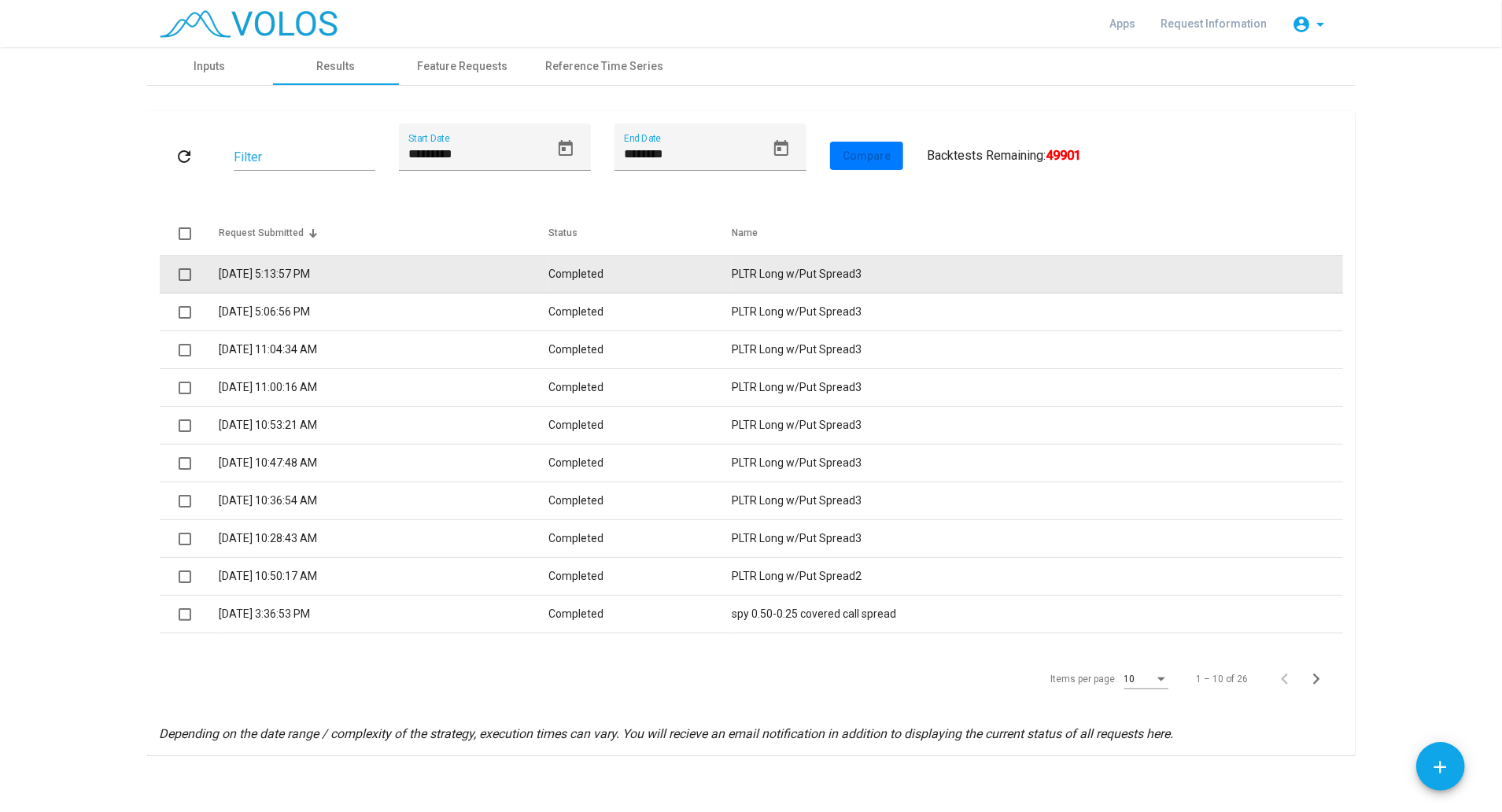
click at [255, 285] on td "9/1/2025 5:13:57 PM" at bounding box center [384, 274] width 330 height 38
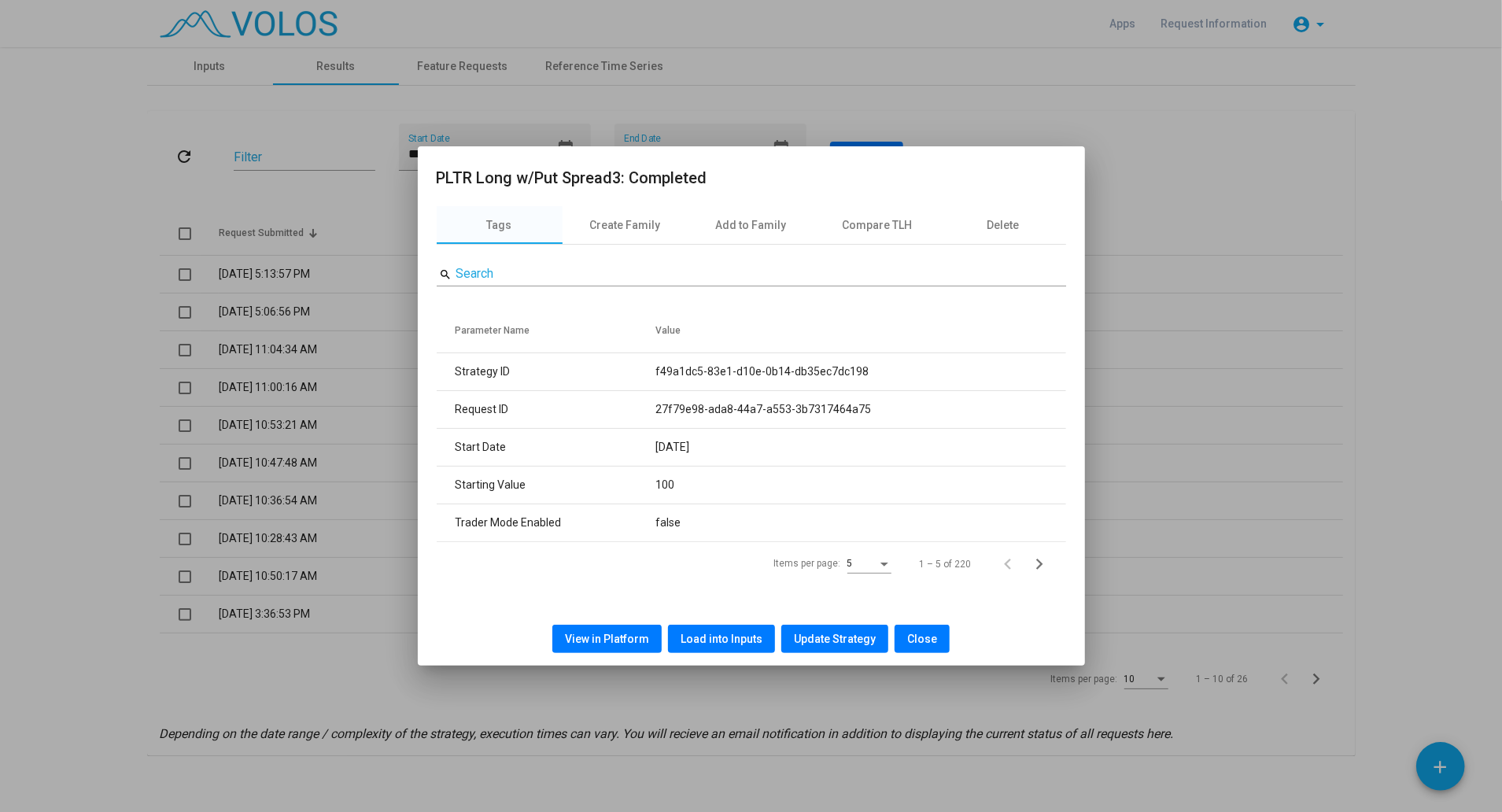
click at [636, 642] on span "View in Platform" at bounding box center [607, 638] width 84 height 13
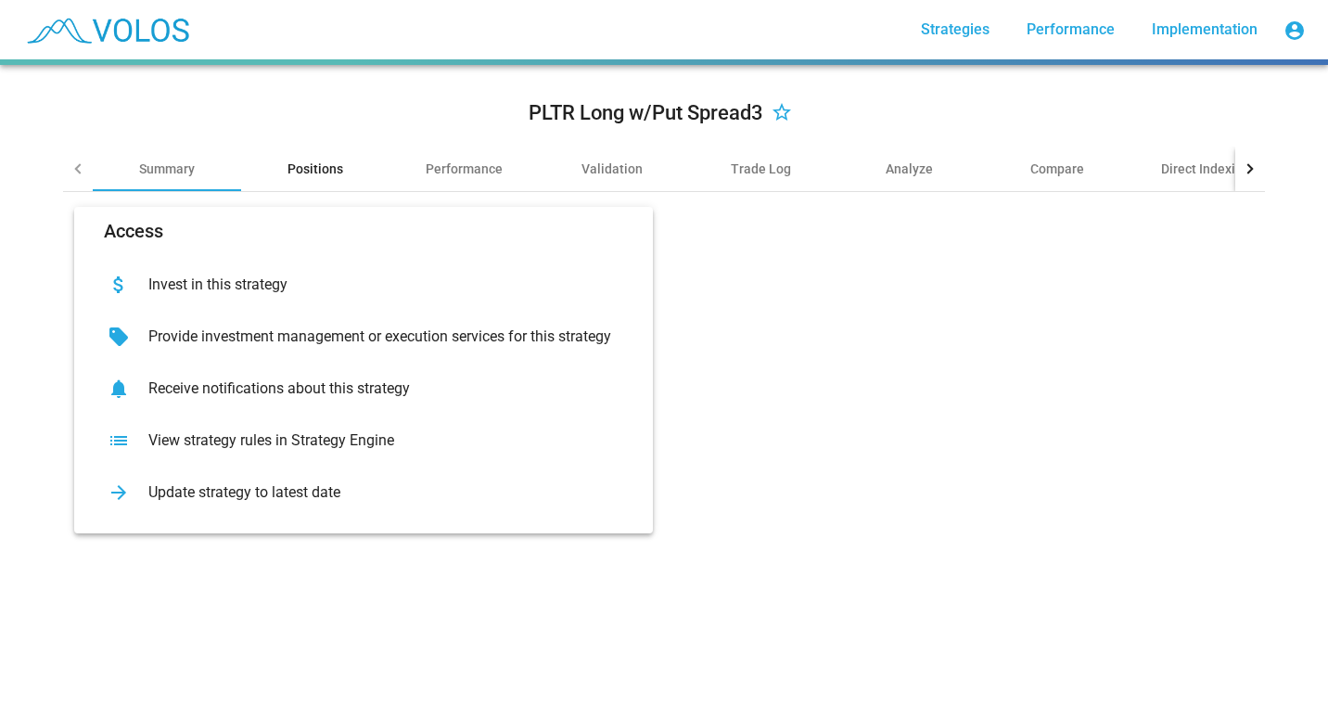
click at [293, 172] on div "Positions" at bounding box center [315, 168] width 56 height 19
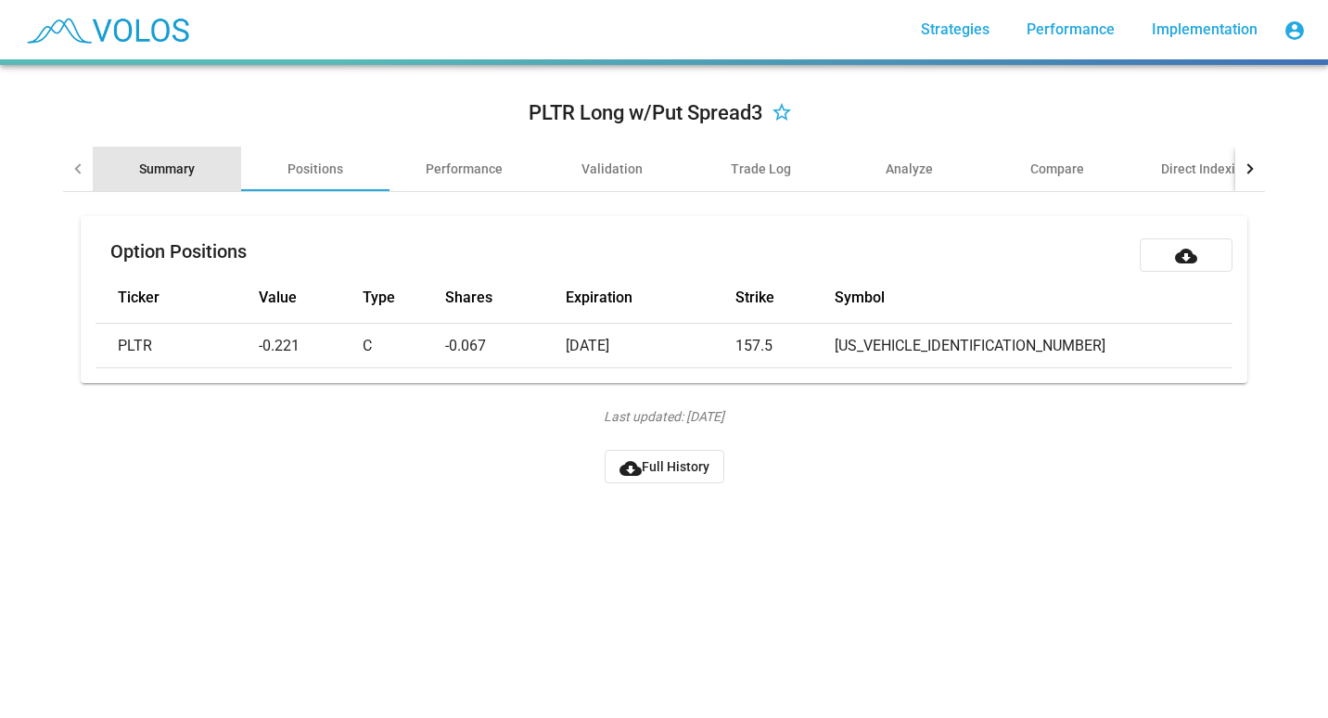
click at [169, 172] on div "Summary" at bounding box center [167, 168] width 56 height 19
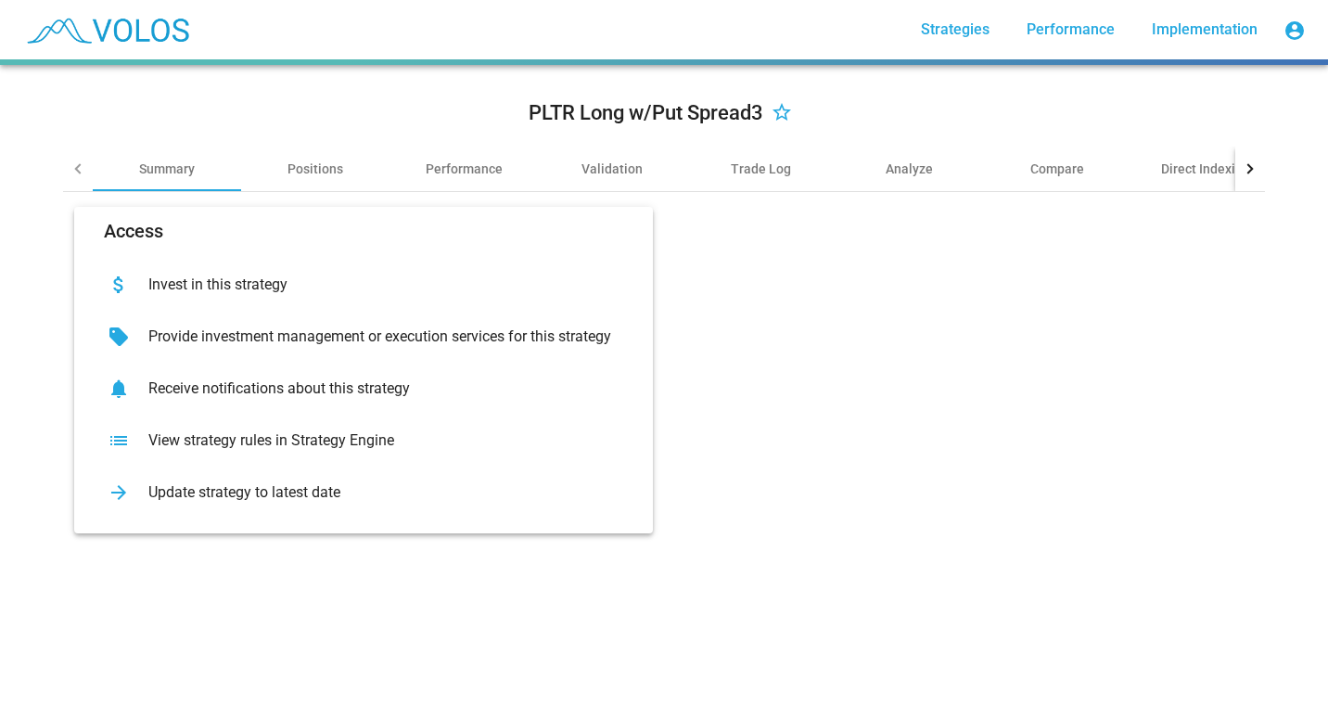
click at [65, 174] on div at bounding box center [78, 168] width 30 height 45
click at [70, 172] on div at bounding box center [78, 168] width 30 height 45
click at [430, 171] on div "Performance" at bounding box center [464, 168] width 77 height 19
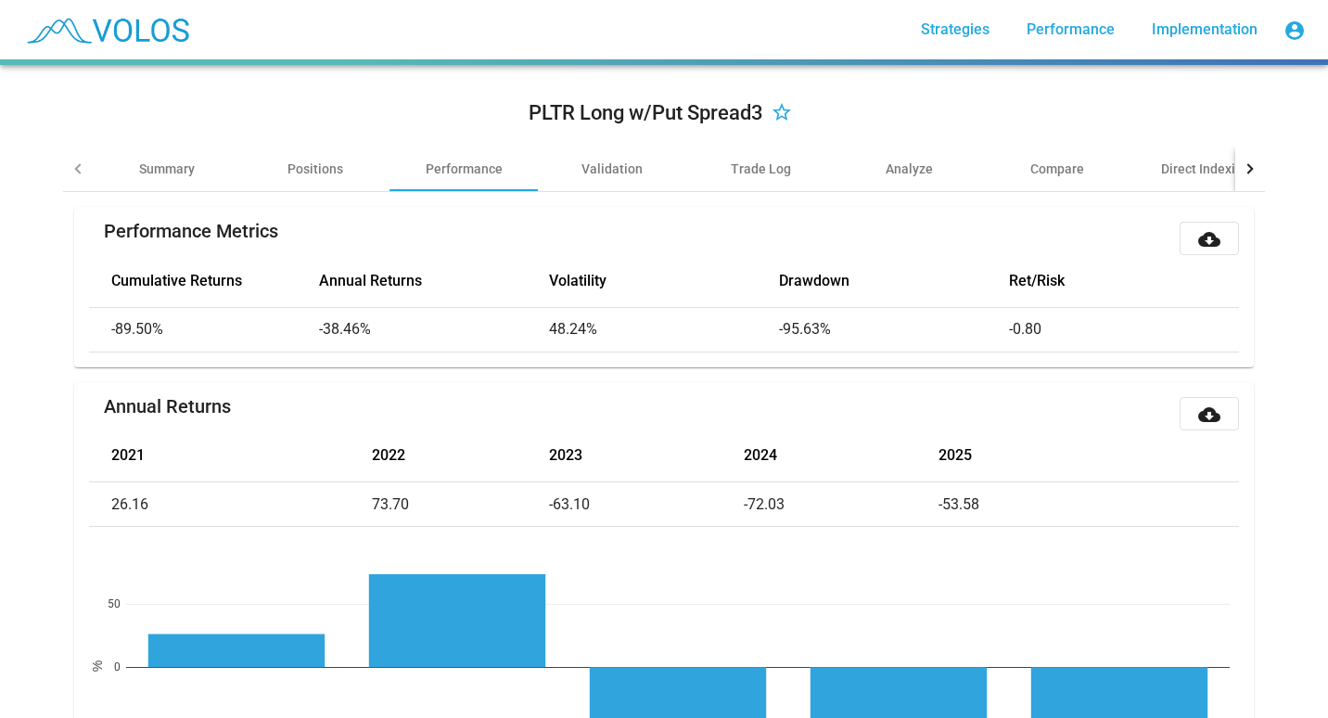
click at [74, 172] on div at bounding box center [79, 168] width 10 height 10
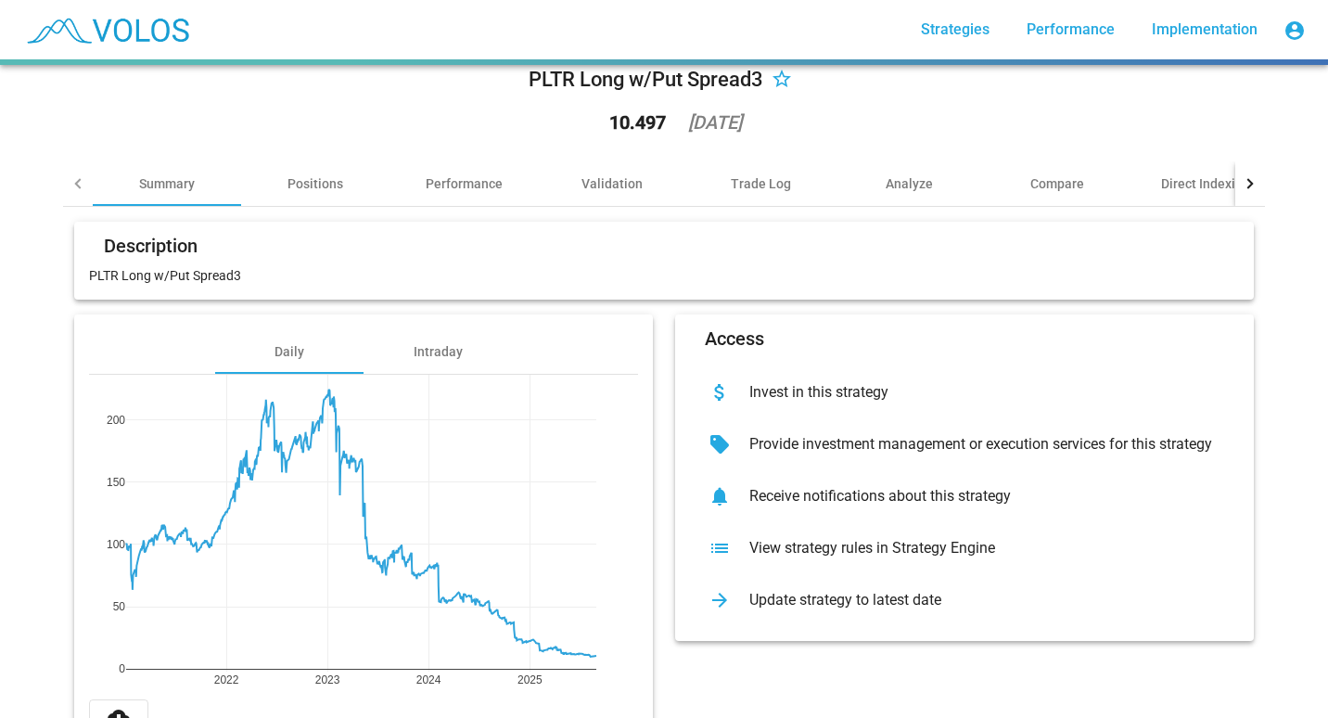
click at [52, 406] on div "PLTR Long w/Put Spread3 star_border 10.497 [DATE] Summary Positions Performance…" at bounding box center [664, 404] width 1224 height 745
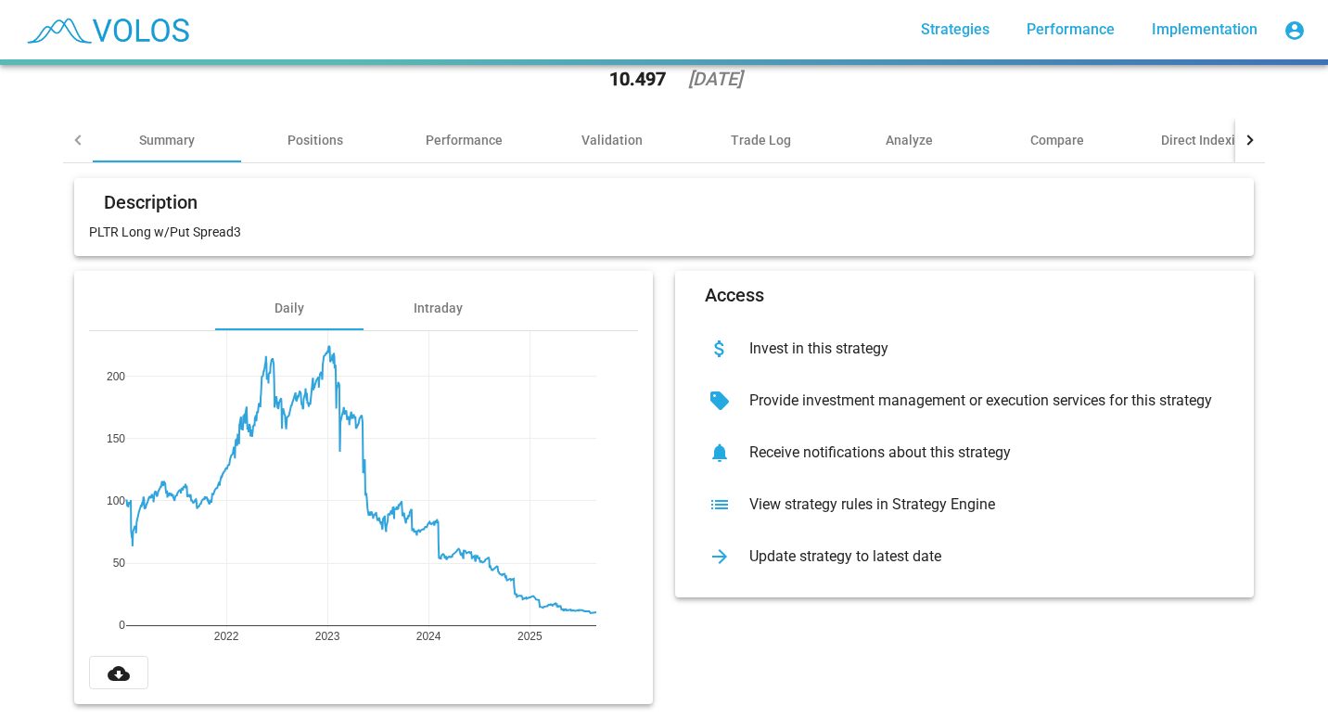
scroll to position [107, 0]
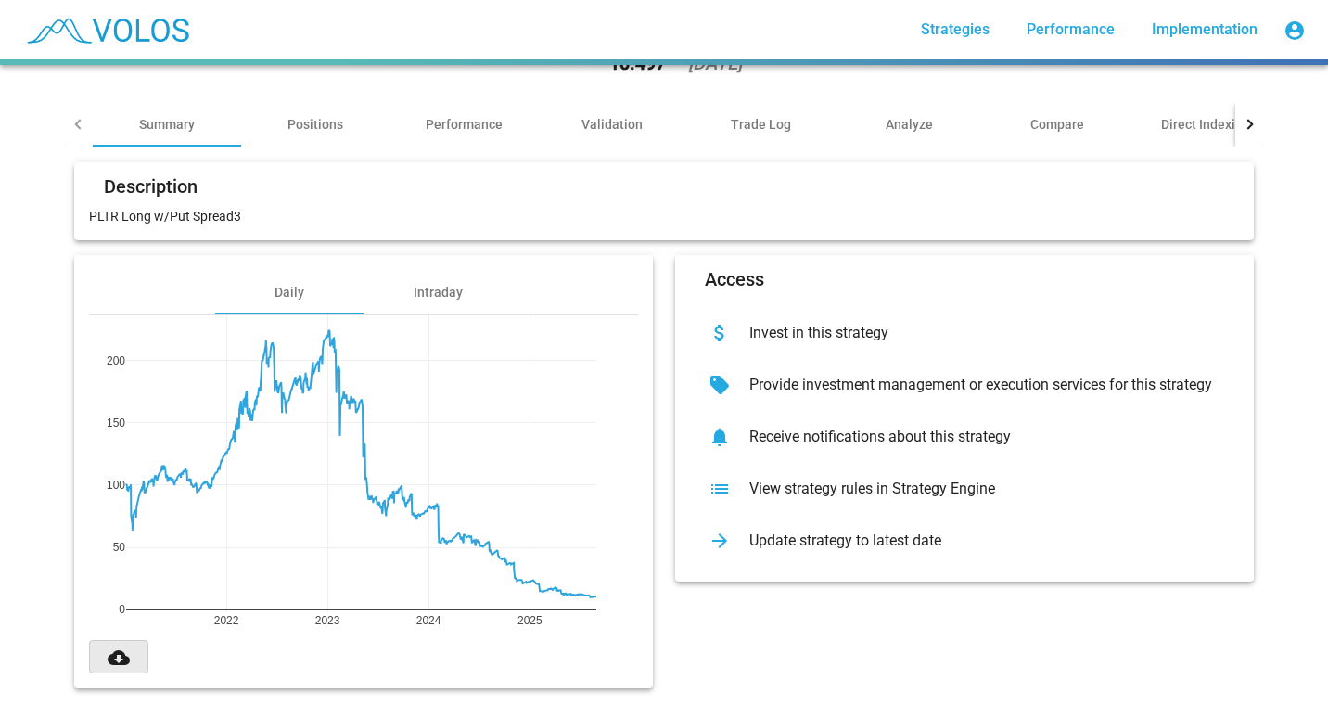
click at [108, 646] on mat-icon "cloud_download" at bounding box center [119, 657] width 22 height 22
click at [753, 485] on div "list View strategy rules in Strategy Engine" at bounding box center [964, 489] width 549 height 52
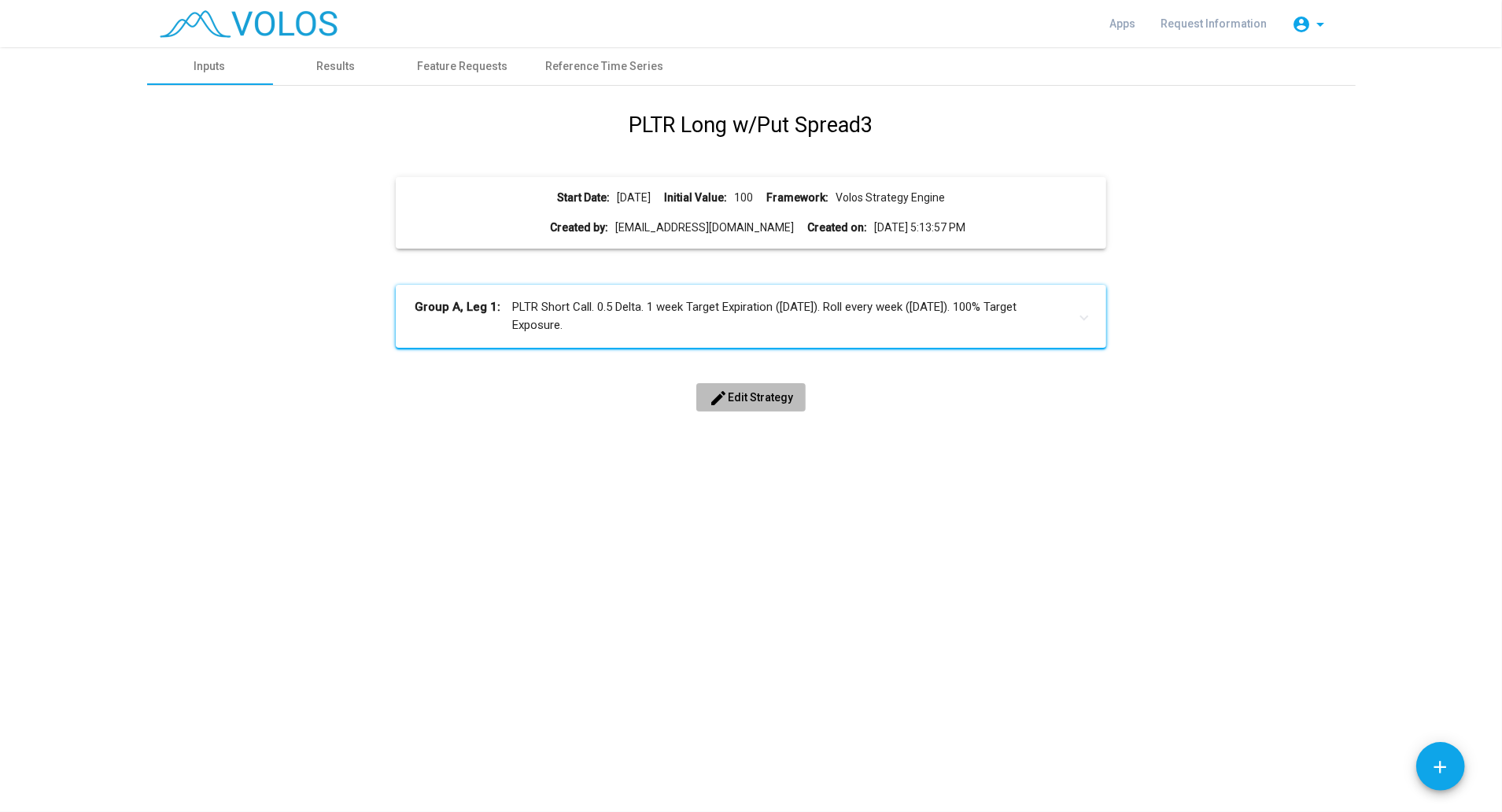
click at [744, 387] on button "edit Edit Strategy" at bounding box center [751, 397] width 109 height 28
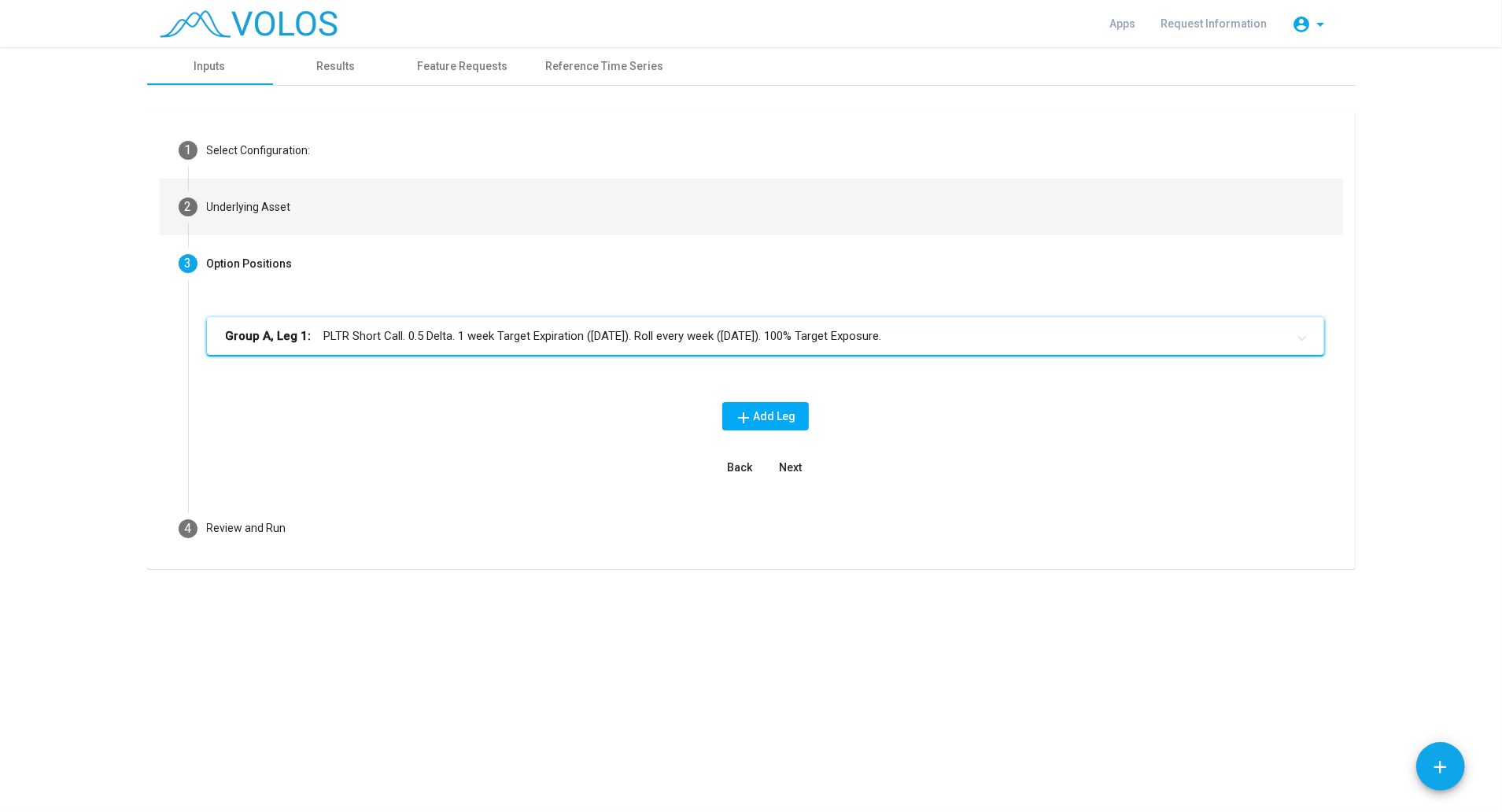
click at [261, 197] on mat-step-header "2 Underlying Asset" at bounding box center [751, 206] width 1183 height 57
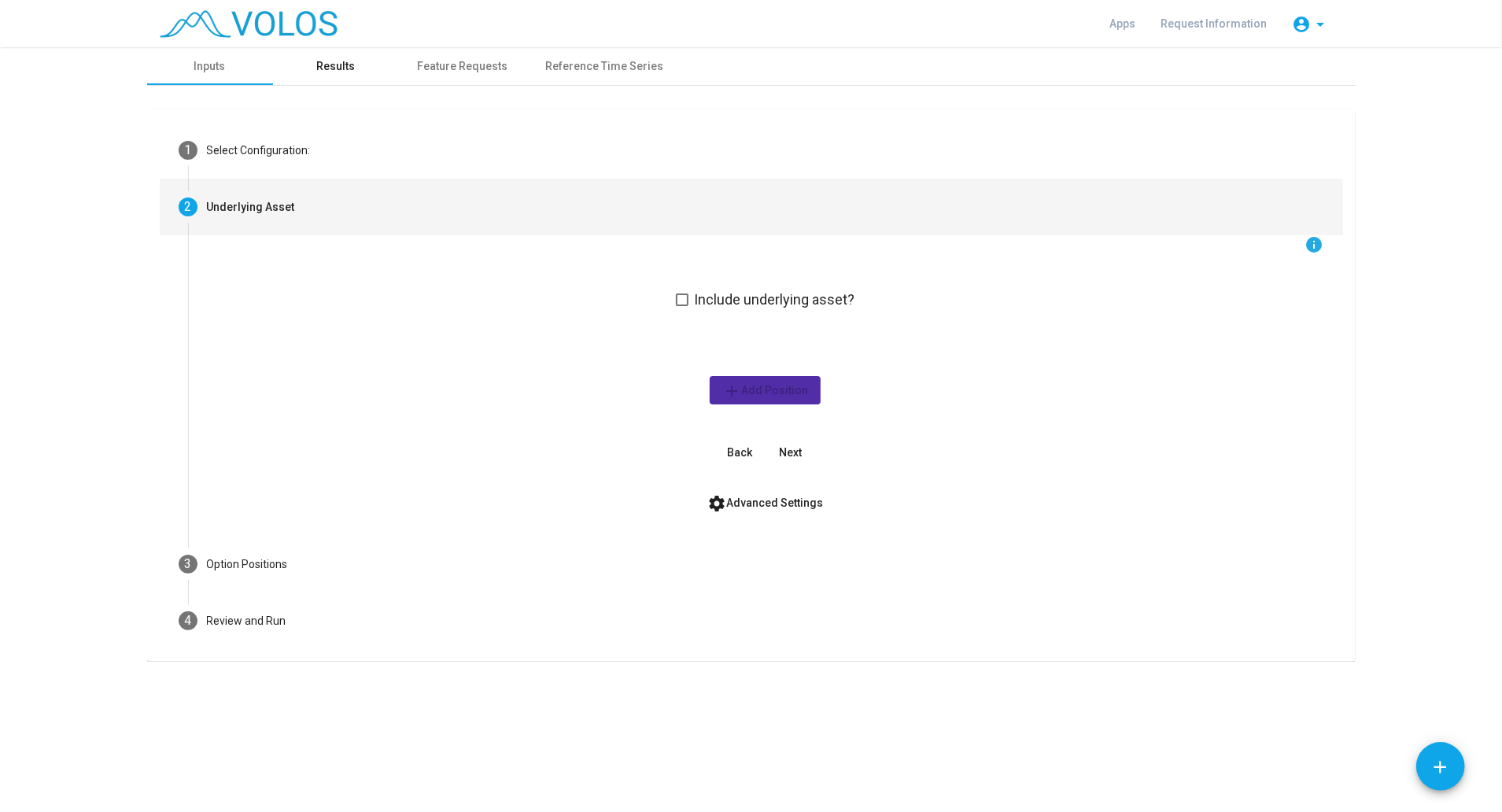
click at [332, 63] on div "Results" at bounding box center [335, 66] width 38 height 16
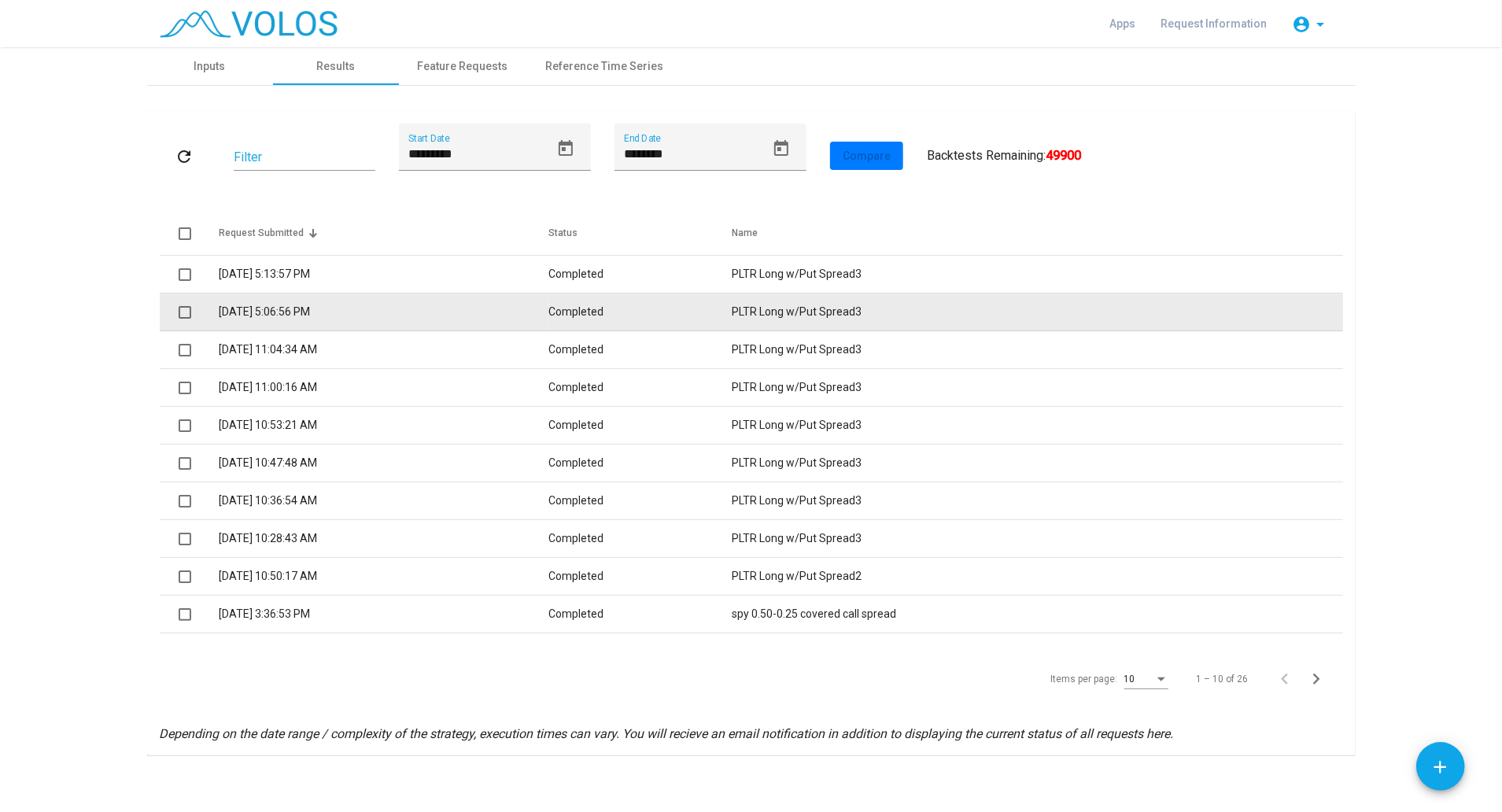
click at [263, 311] on td "[DATE] 5:06:56 PM" at bounding box center [384, 312] width 330 height 38
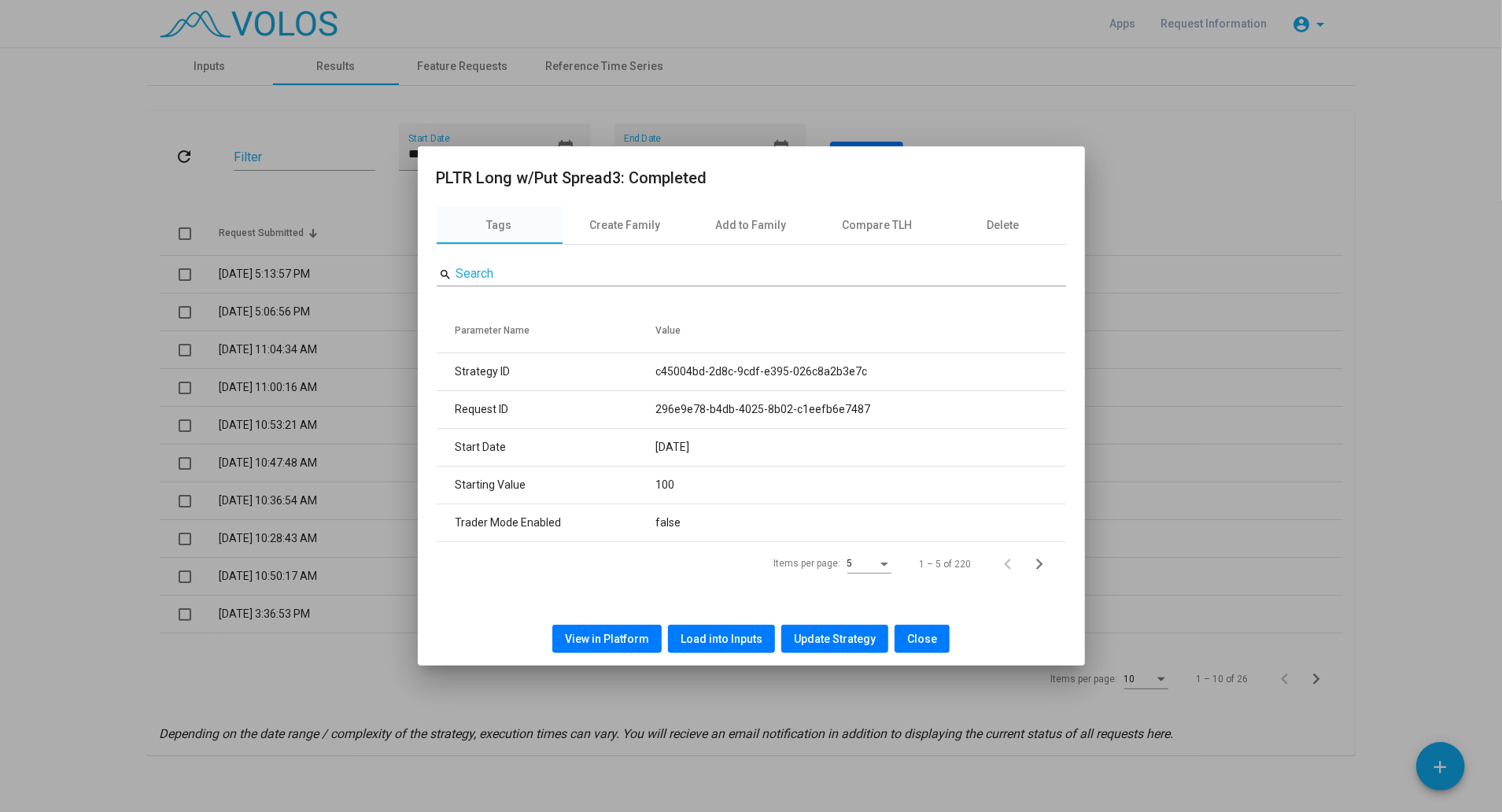
click at [628, 636] on span "View in Platform" at bounding box center [607, 638] width 84 height 13
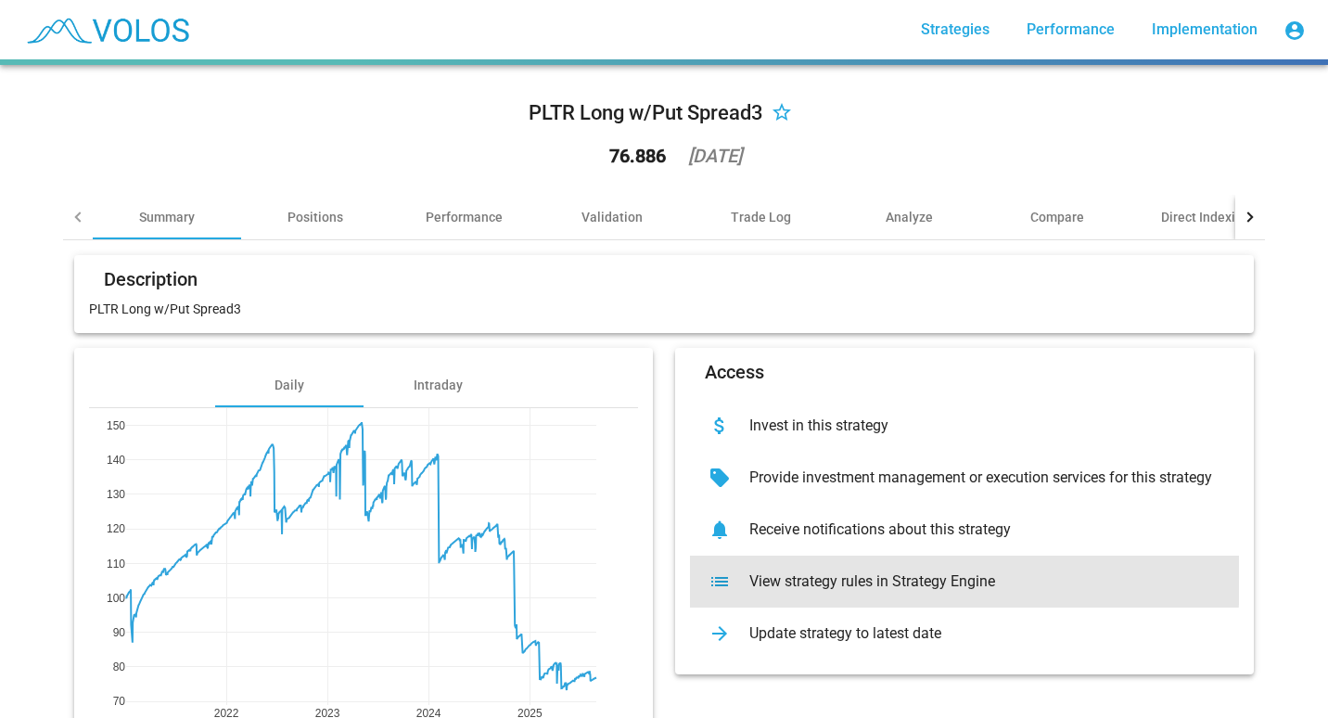
click at [788, 575] on div "View strategy rules in Strategy Engine" at bounding box center [979, 581] width 490 height 19
click at [797, 592] on div "list View strategy rules in Strategy Engine" at bounding box center [964, 581] width 549 height 52
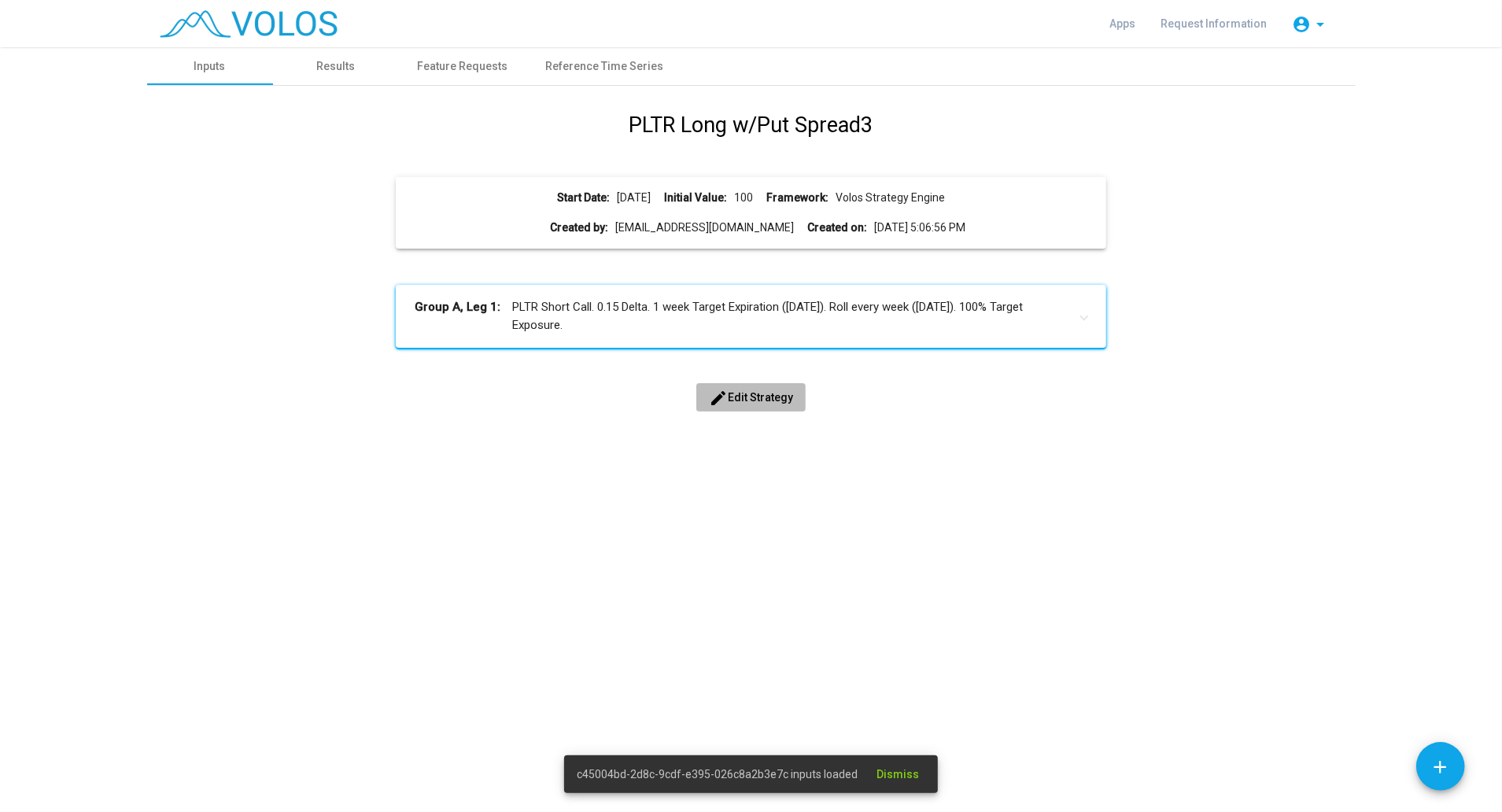
click at [731, 410] on button "edit Edit Strategy" at bounding box center [751, 397] width 109 height 28
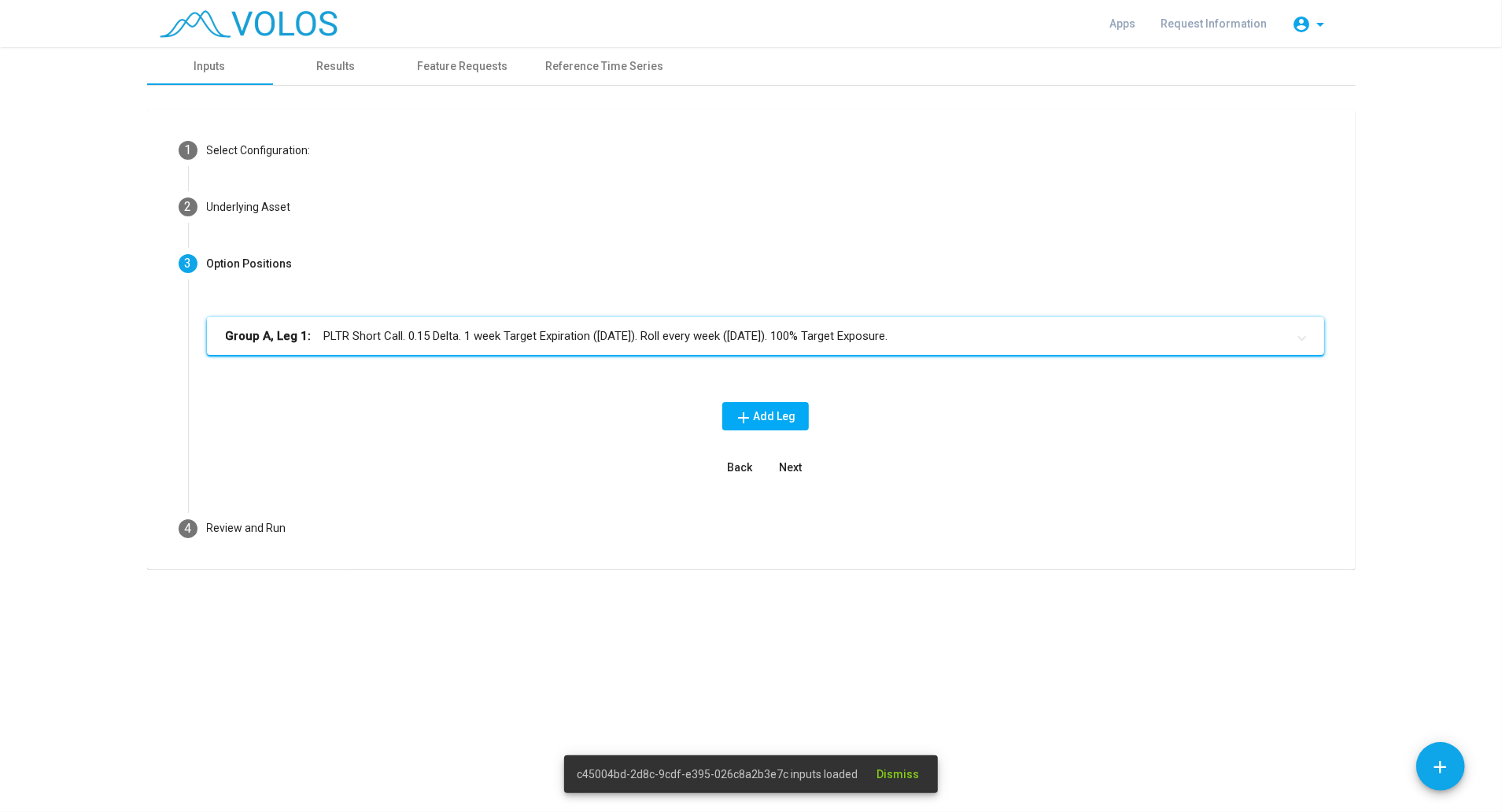
click at [645, 340] on mat-panel-title "Group A, Leg 1: PLTR Short Call. 0.15 Delta. 1 week Target Expiration ([DATE]).…" at bounding box center [756, 336] width 1061 height 18
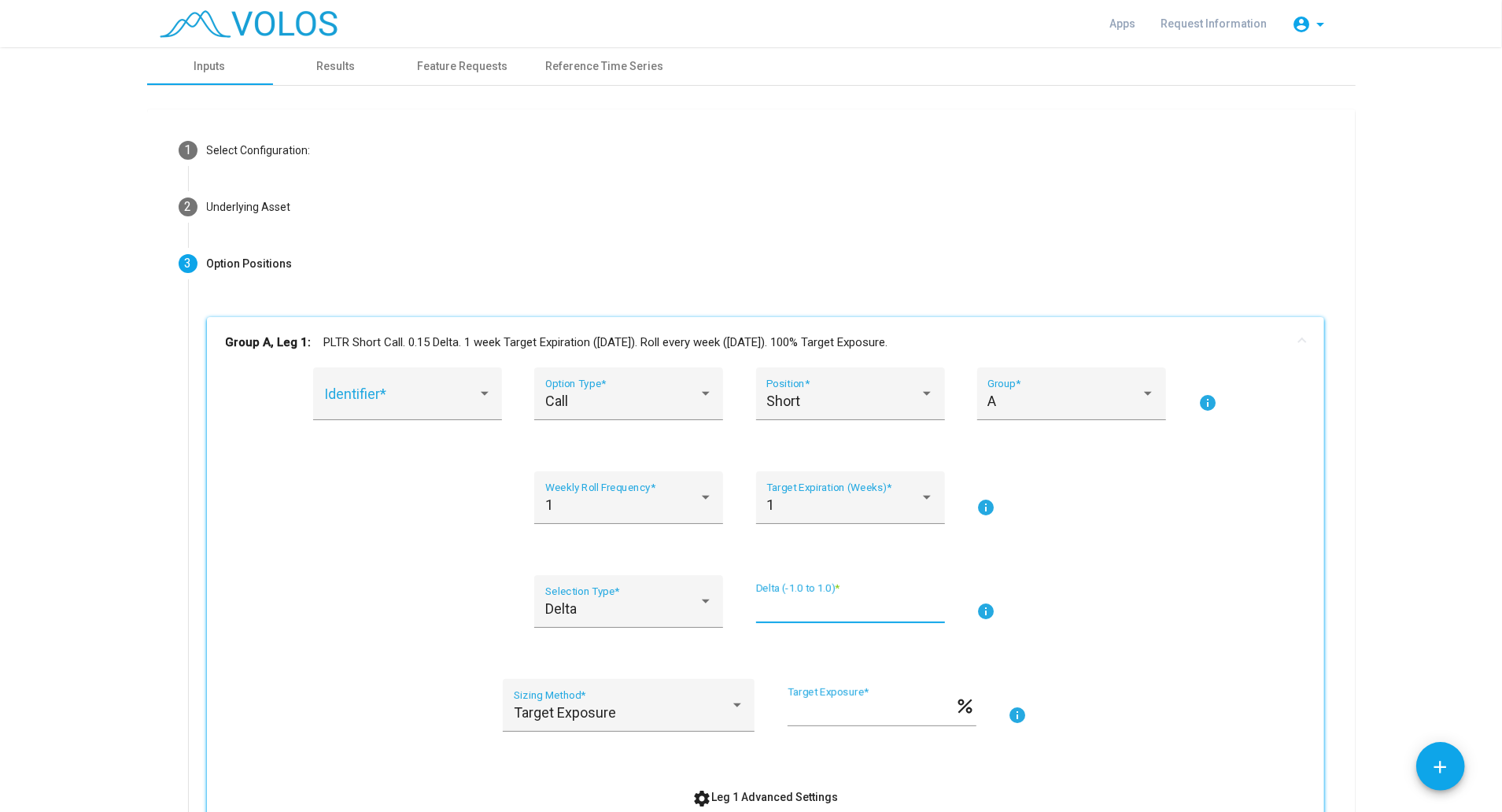
click at [771, 610] on input "****" at bounding box center [850, 608] width 189 height 16
type input "****"
click at [1075, 547] on div "Identifier * Call Option Type * Short Position * A Group * info 1 Weekly Roll F…" at bounding box center [765, 589] width 1079 height 444
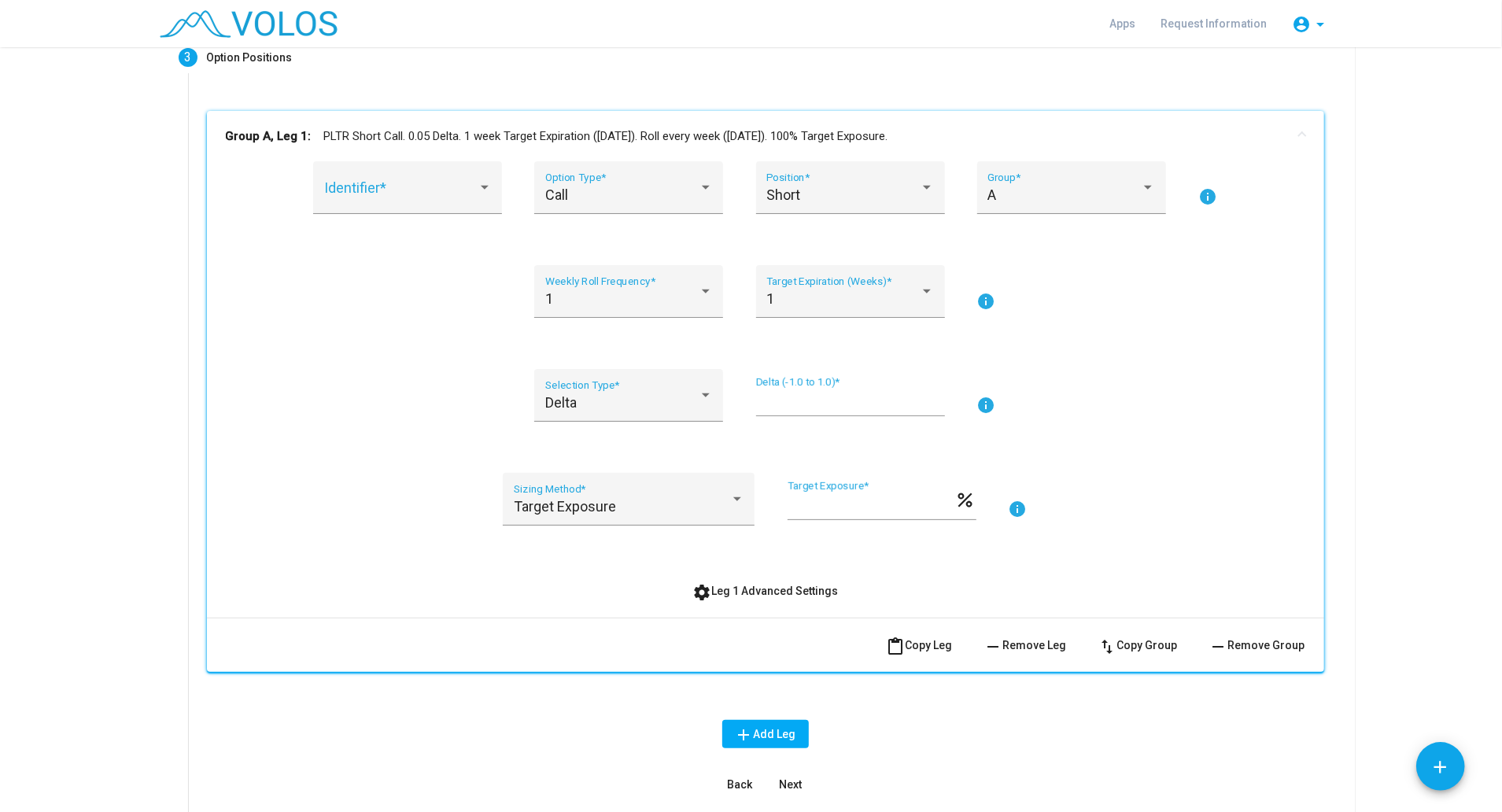
scroll to position [210, 0]
click at [700, 296] on div "1" at bounding box center [629, 295] width 167 height 16
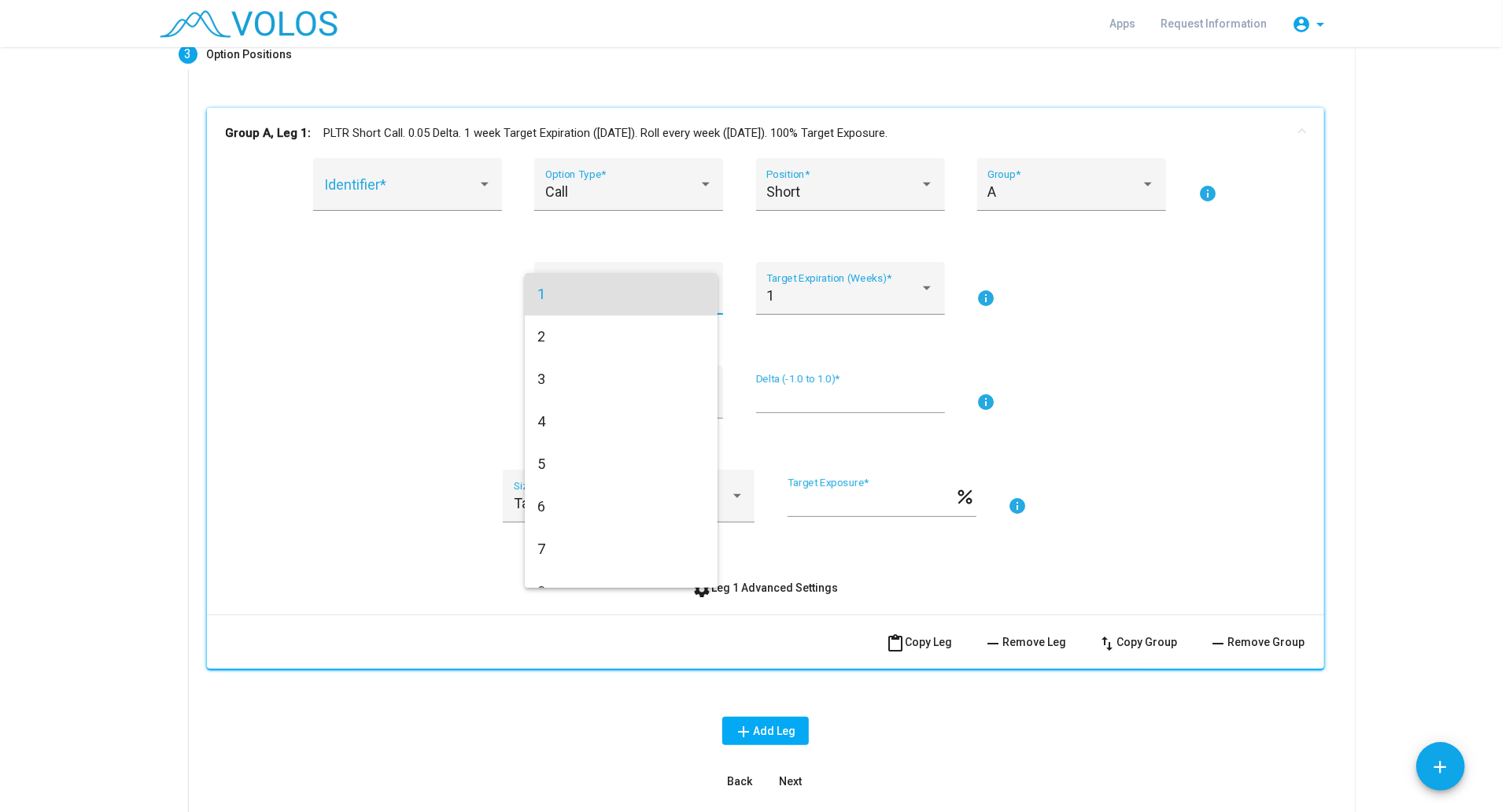
click at [413, 311] on div at bounding box center [751, 406] width 1502 height 812
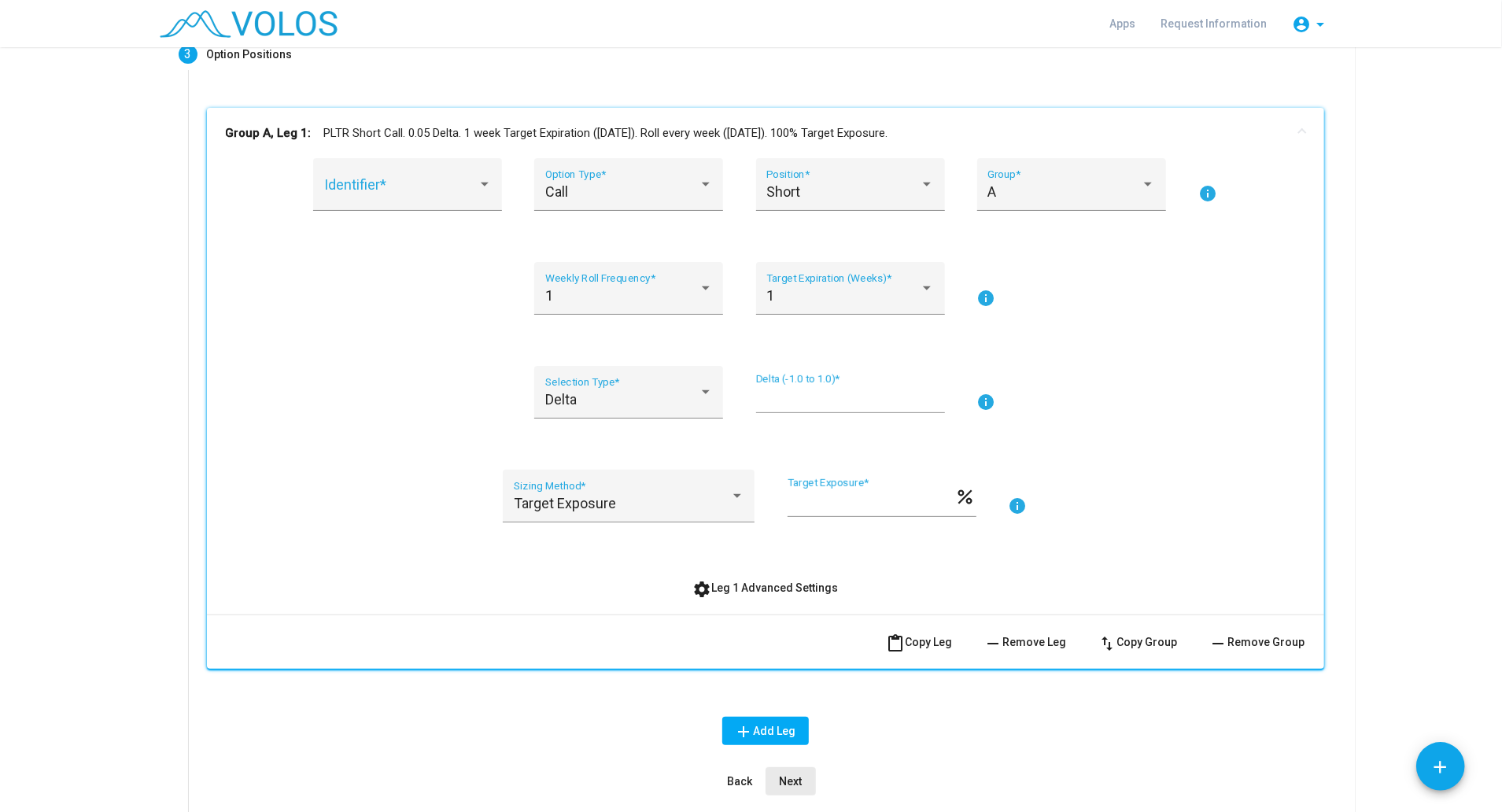
click at [779, 775] on span "Next" at bounding box center [790, 781] width 23 height 13
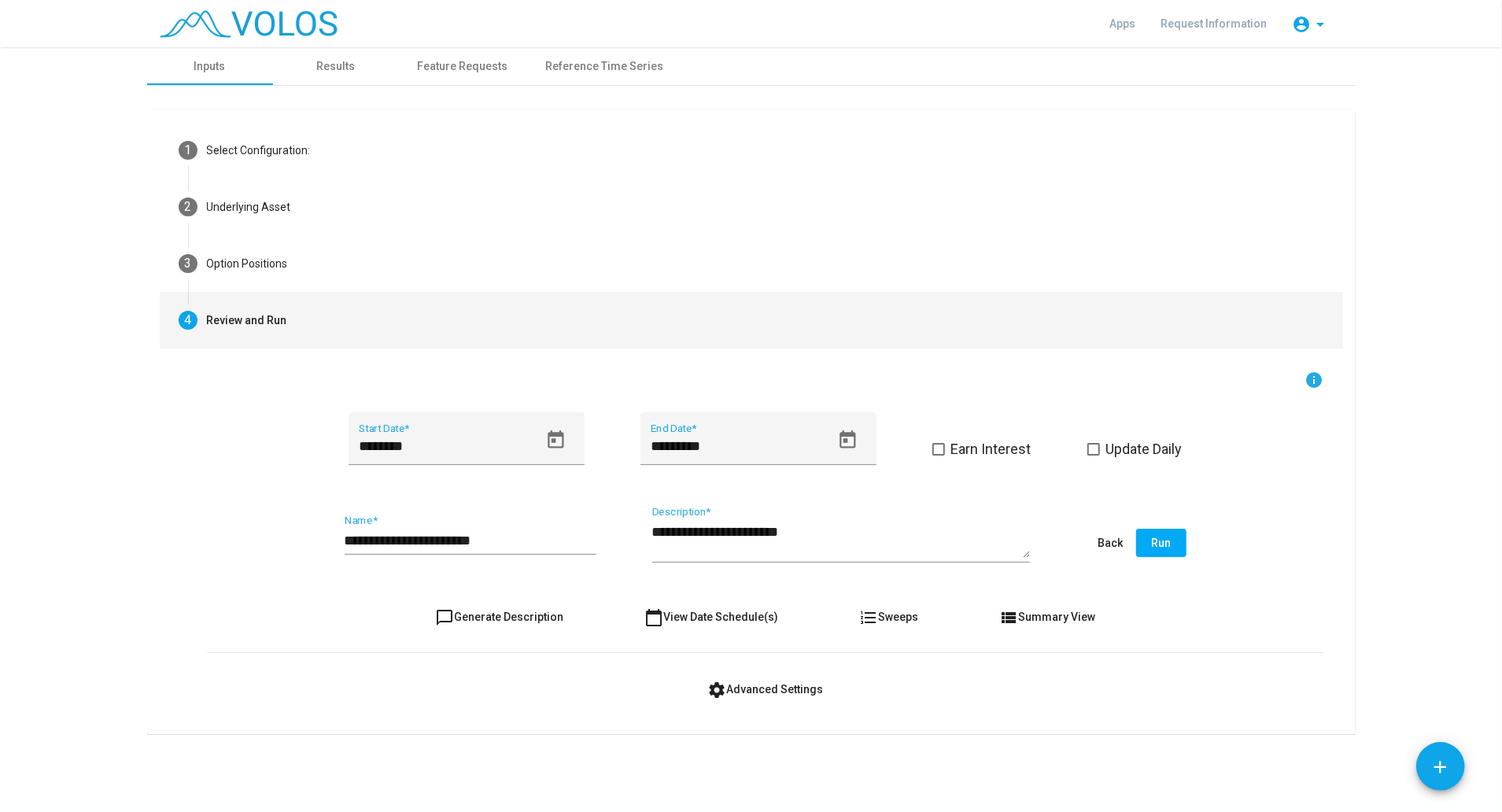
scroll to position [0, 0]
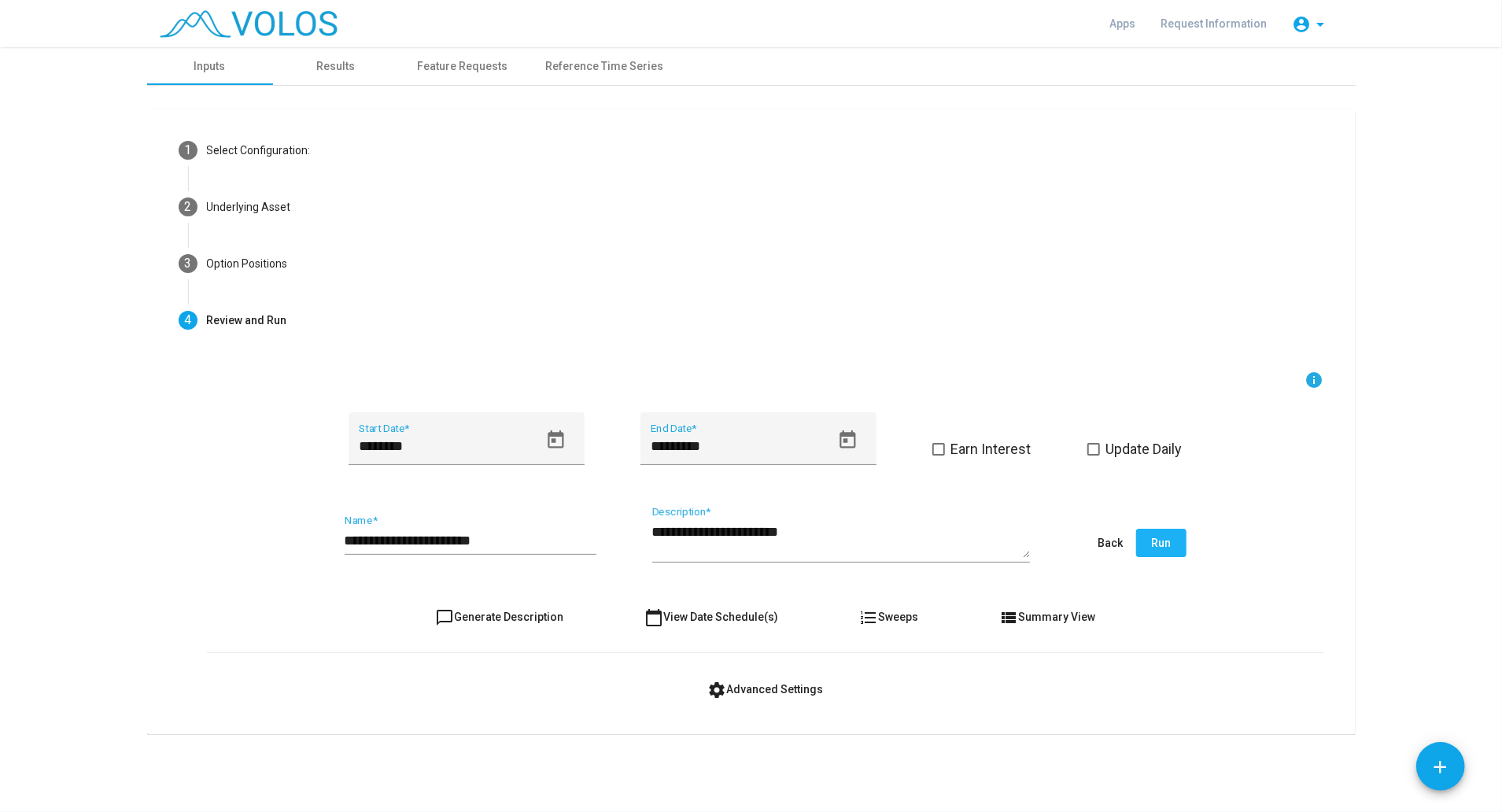
click at [1165, 553] on button "Run" at bounding box center [1161, 542] width 50 height 28
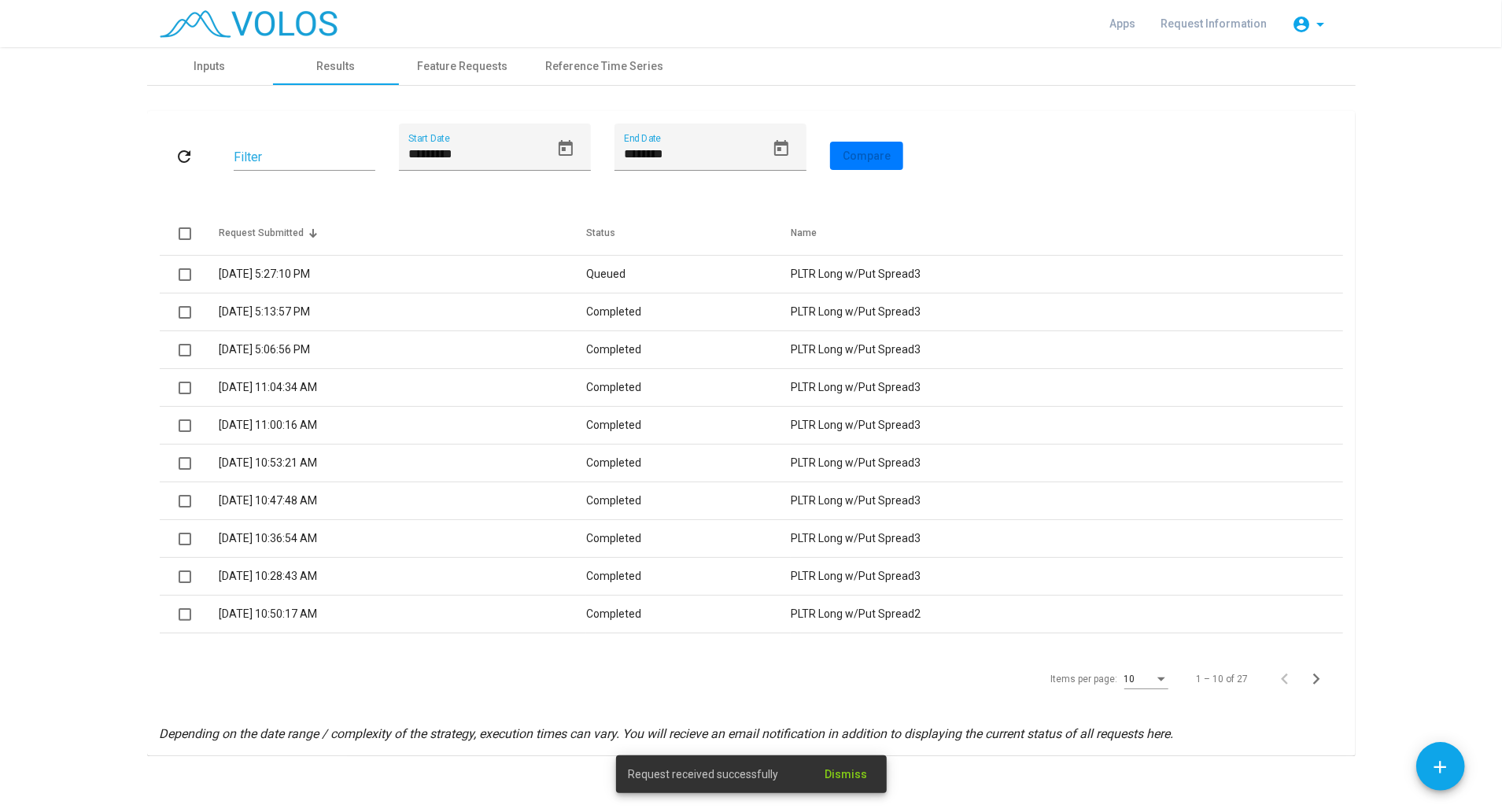
click at [927, 687] on div "refresh Filter ********* Start Date ******** End Date Compare User Results All …" at bounding box center [751, 434] width 1183 height 620
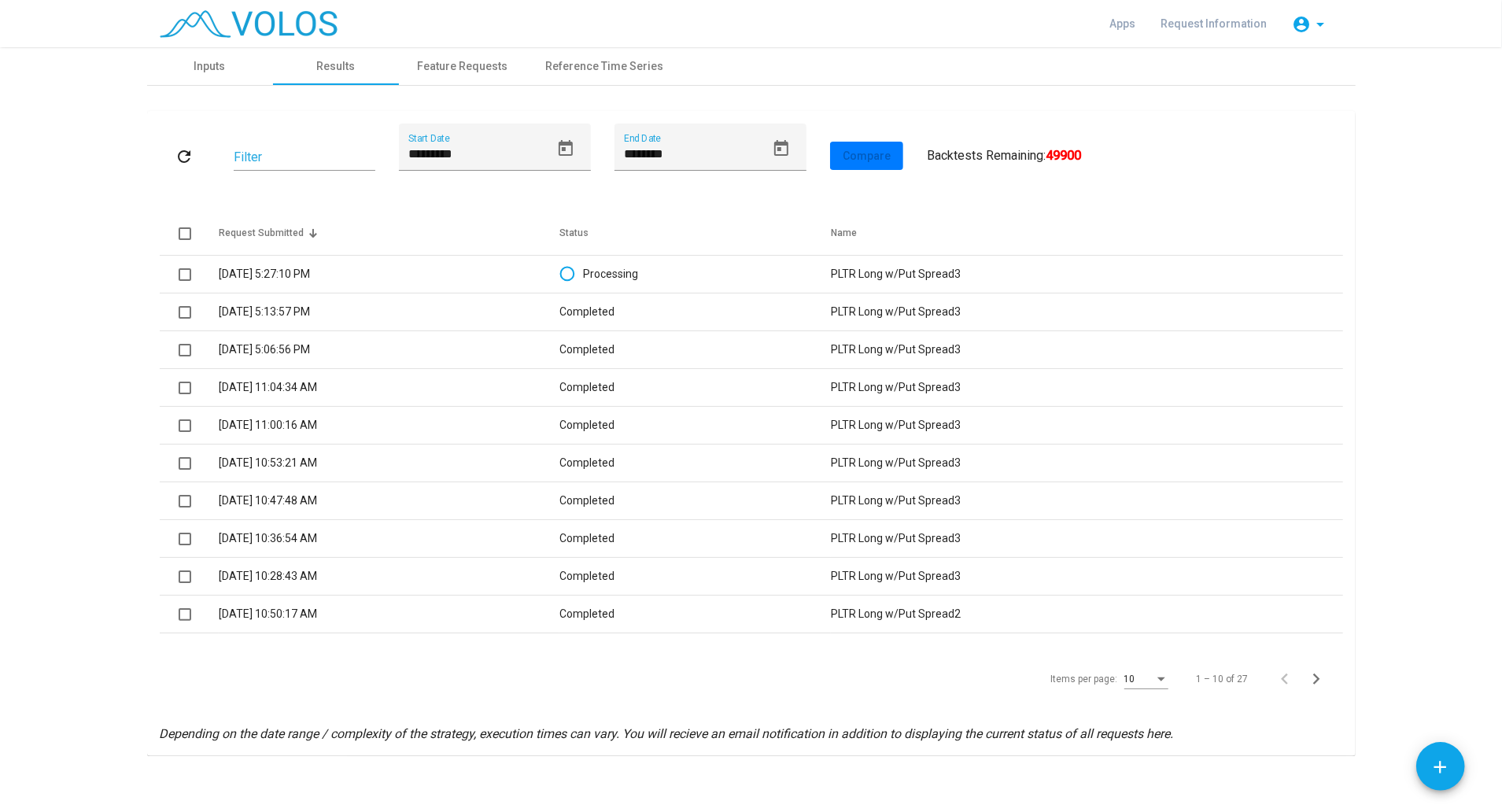
click at [584, 680] on div "Items per page: 10 1 – 10 of 27" at bounding box center [751, 679] width 1183 height 44
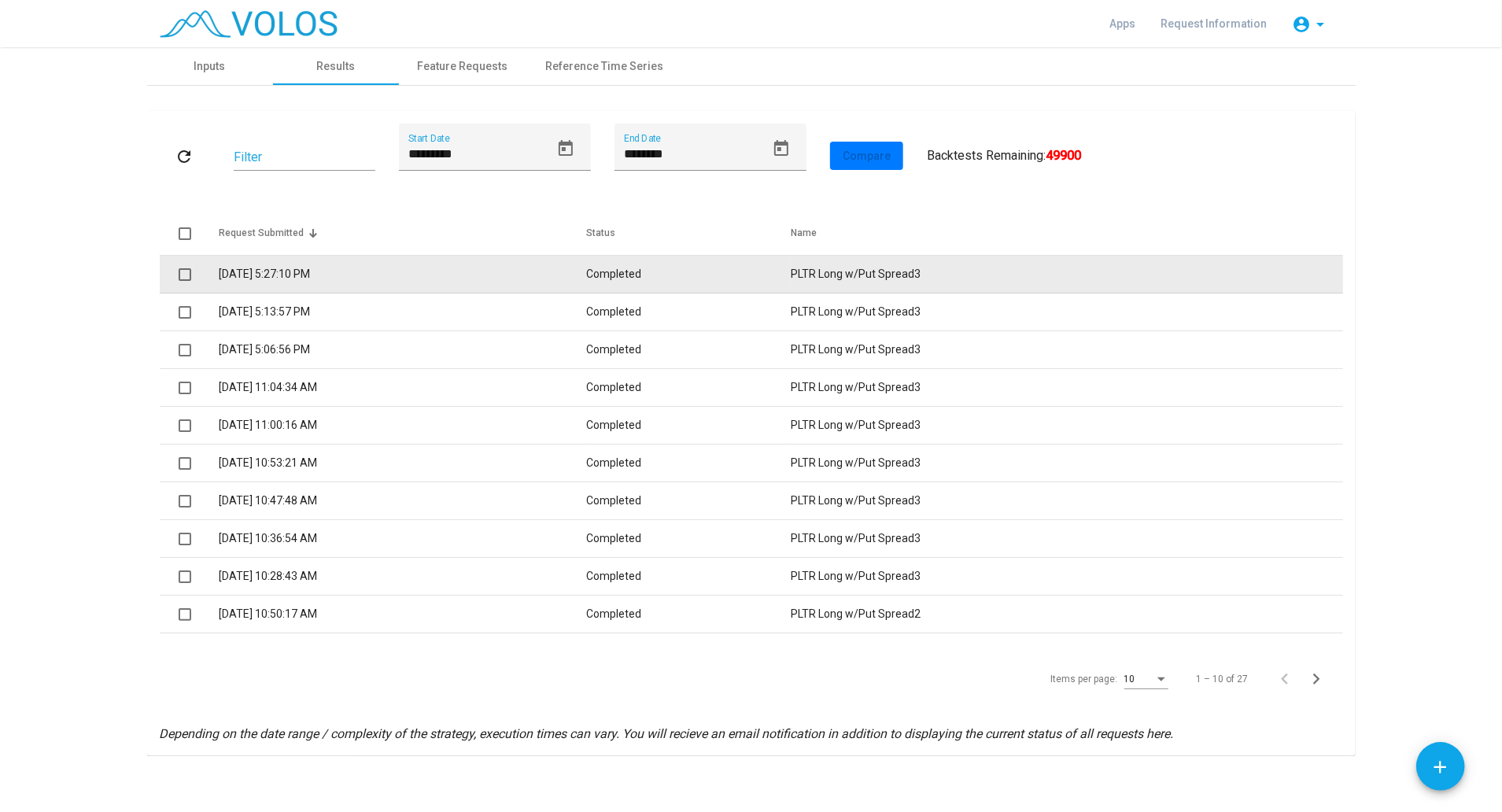
click at [338, 274] on td "9/1/2025 5:27:10 PM" at bounding box center [403, 274] width 368 height 38
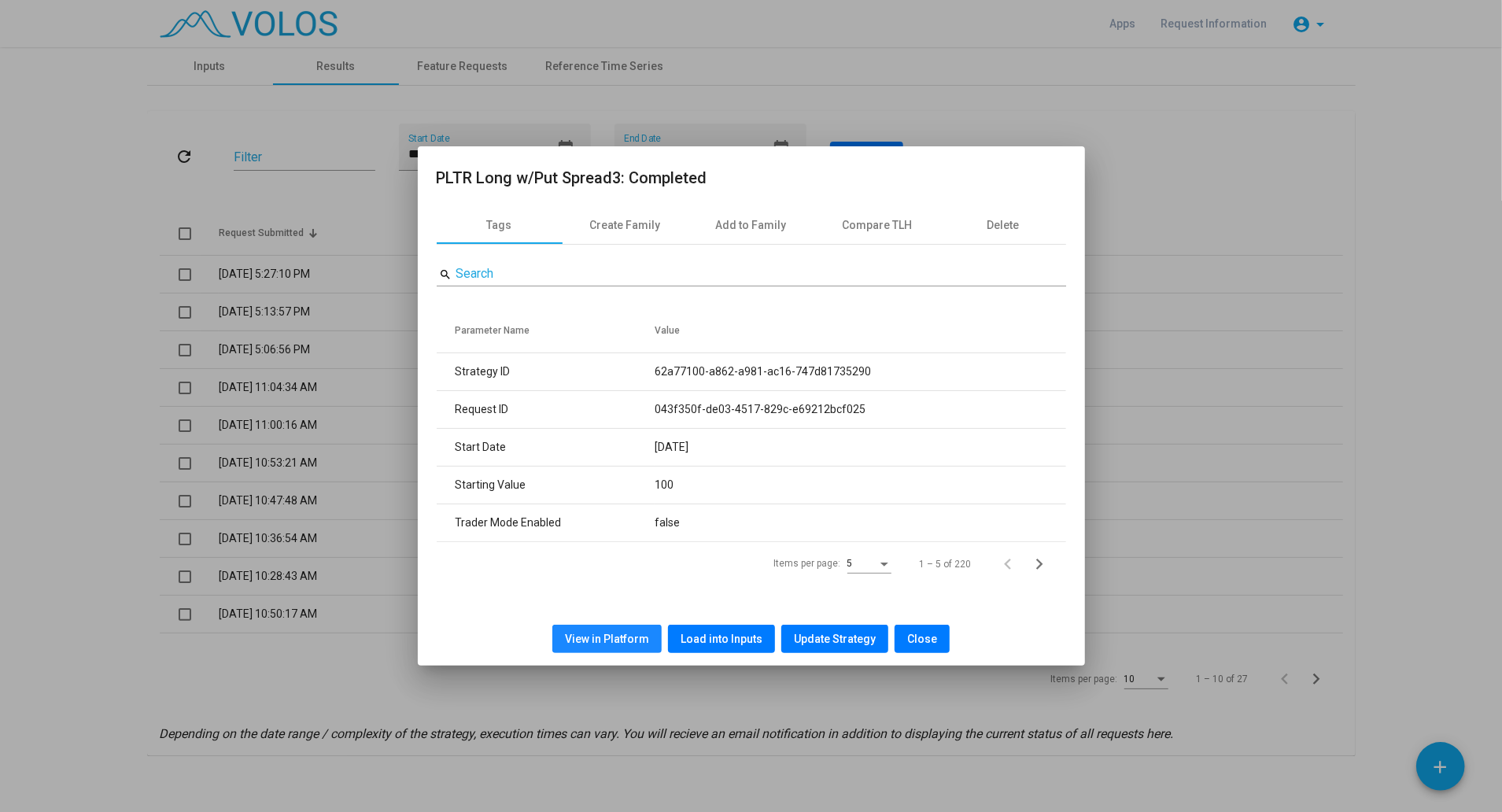
click at [615, 632] on span "View in Platform" at bounding box center [607, 638] width 84 height 13
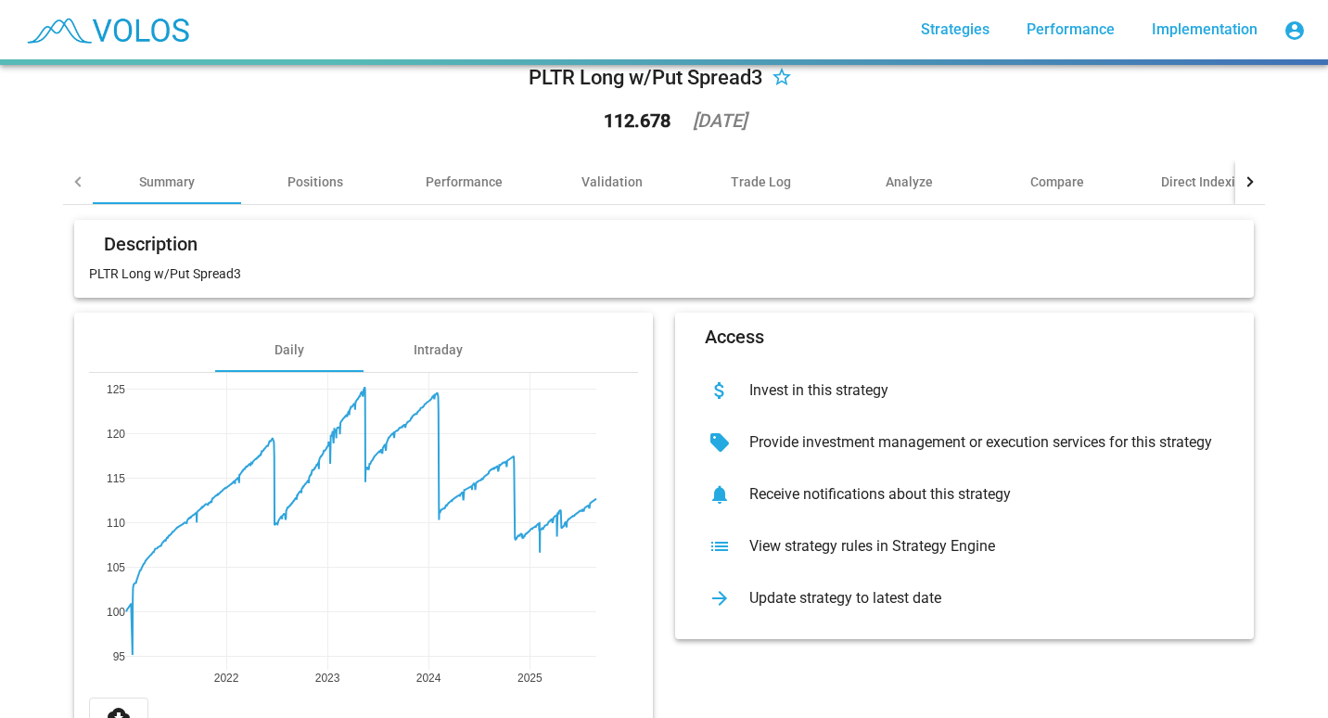
click at [34, 341] on div "PLTR Long w/Put Spread3 star_border 112.678 [DATE] Summary Positions Performanc…" at bounding box center [664, 391] width 1328 height 653
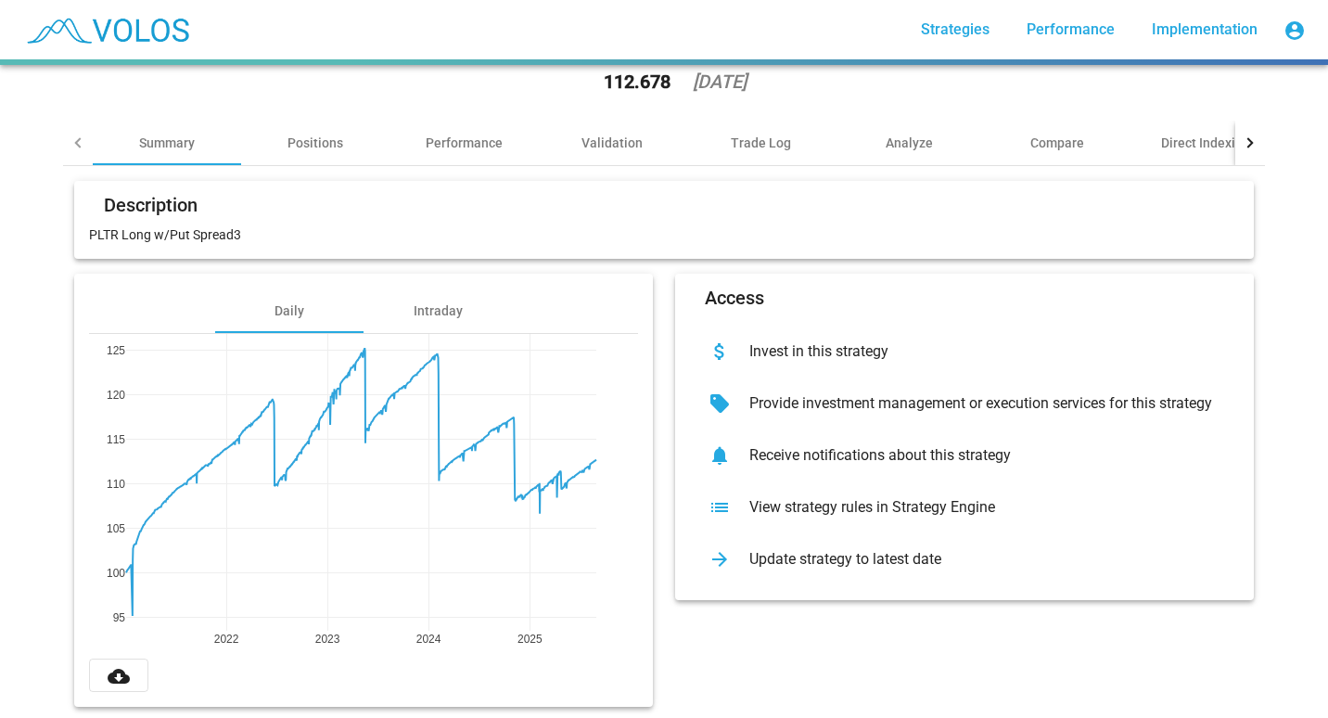
scroll to position [107, 0]
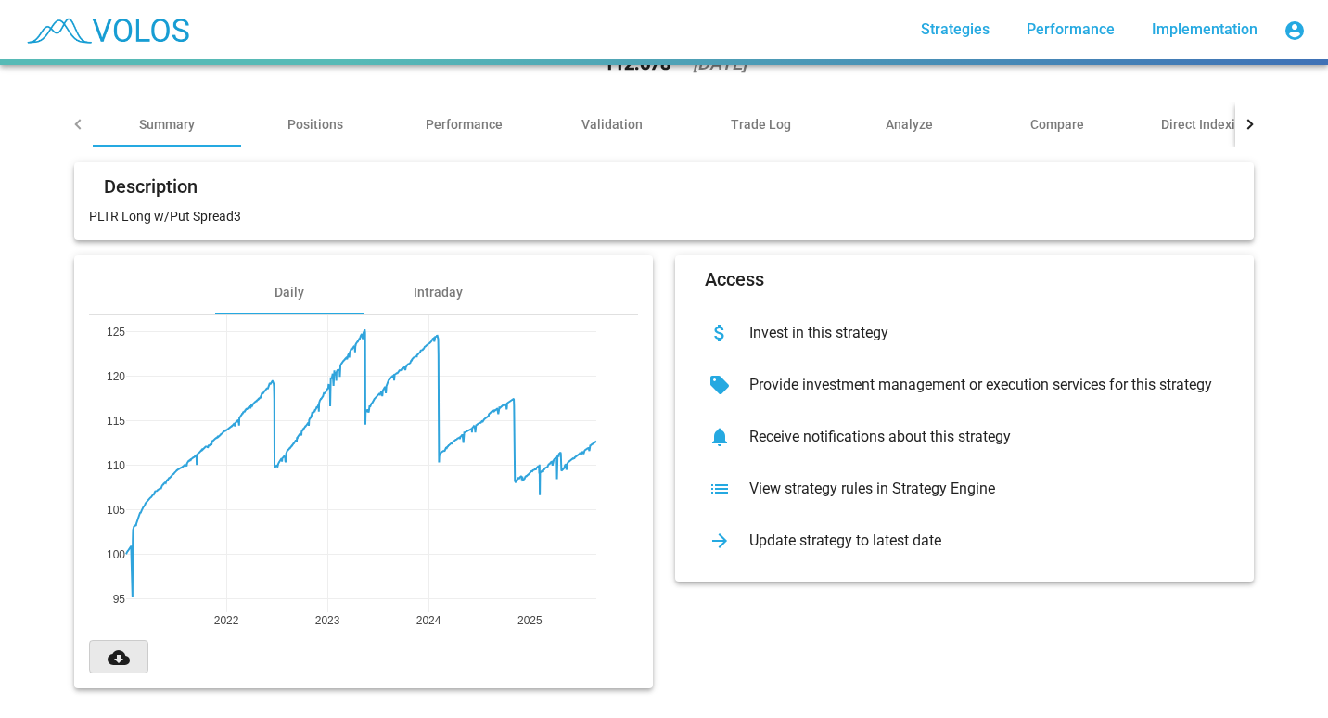
click at [125, 640] on button "cloud_download" at bounding box center [118, 656] width 59 height 33
